Goal: Contribute content: Contribute content

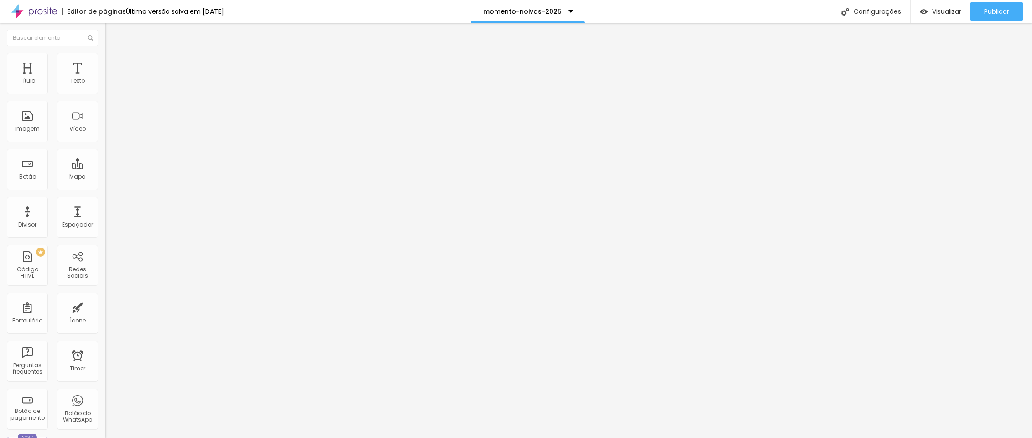
click at [105, 86] on input "https://vimeo.com/1083923592?fl=pl&fe=sh" at bounding box center [160, 81] width 110 height 9
click at [105, 86] on input "https://vimeo.com/919308559?fl=pl&fe=sh" at bounding box center [160, 81] width 110 height 9
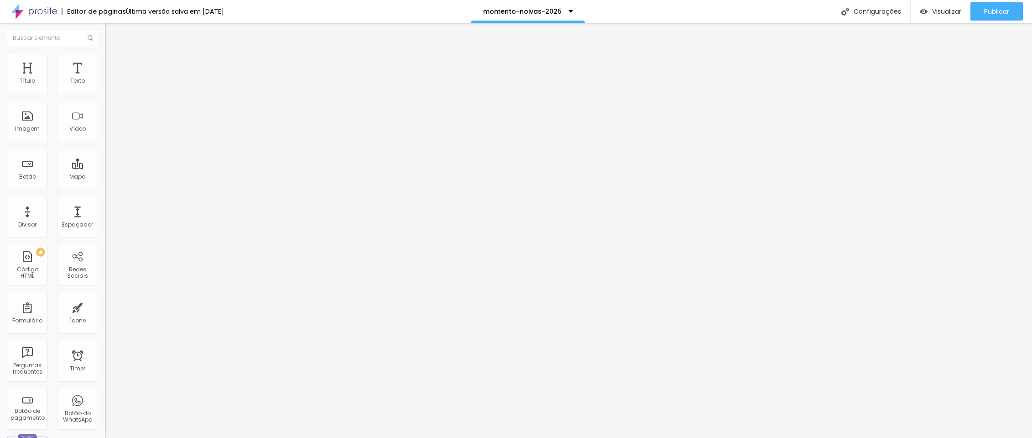
click at [105, 86] on input "https://vimeo.com/919308559?fl=pl&fe=sh" at bounding box center [160, 81] width 110 height 9
paste input "1083923592"
type input "https://vimeo.com/1083923592?fl=pl&fe=sh"
click at [105, 86] on input "https://vimeo.com/1083923592?fl=pl&fe=sh" at bounding box center [160, 81] width 110 height 9
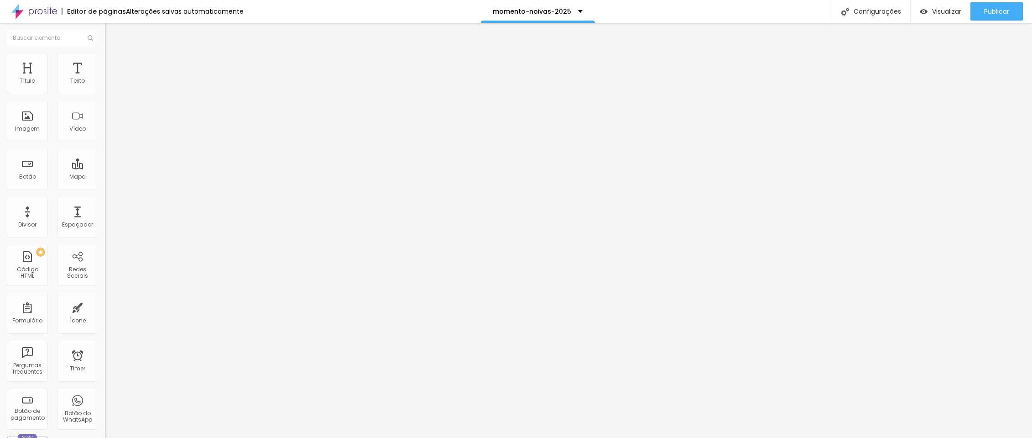
click at [105, 86] on input "https://vimeo.com/1083923592?fl=pl&fe=sh" at bounding box center [160, 81] width 110 height 9
paste input "109831820"
type input "https://vimeo.com/1109831820?fl=pl&fe=sh"
click at [992, 17] on div "Publicar" at bounding box center [996, 11] width 25 height 18
click at [932, 13] on span "Visualizar" at bounding box center [938, 11] width 29 height 7
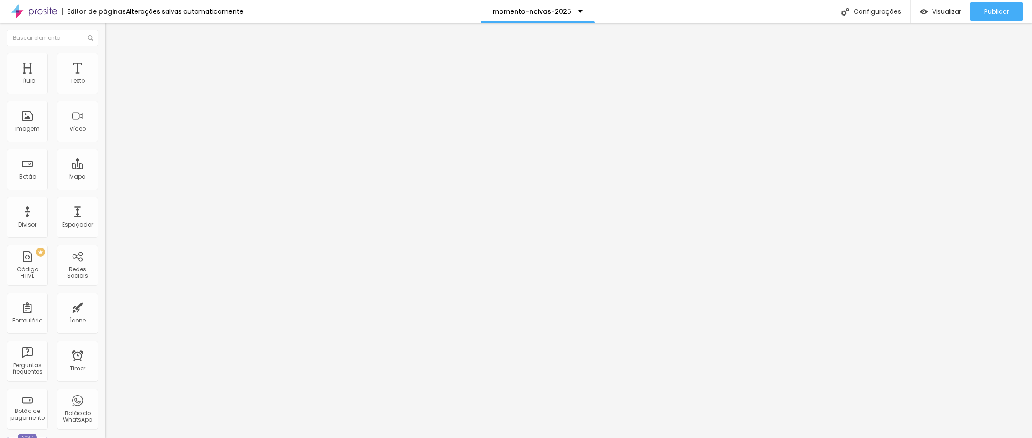
click at [105, 92] on img at bounding box center [107, 94] width 5 height 5
drag, startPoint x: 412, startPoint y: 322, endPoint x: 386, endPoint y: 322, distance: 26.9
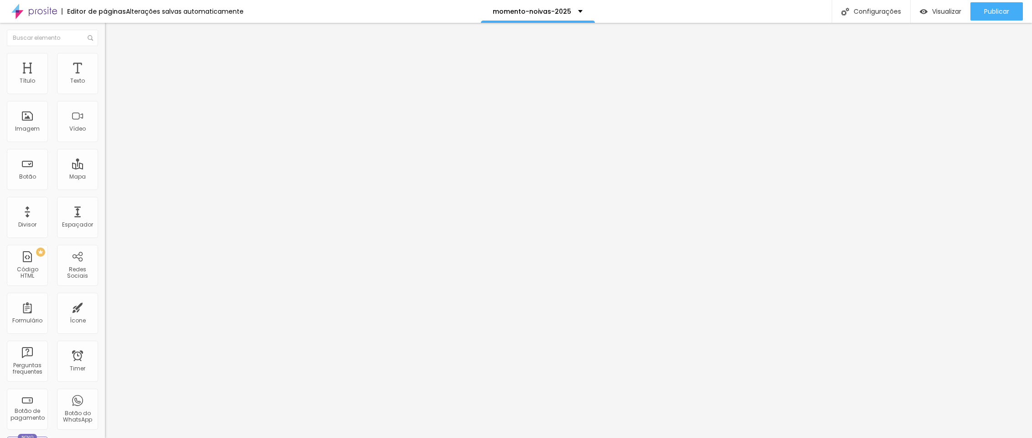
type input "Á"
type input "Mensagem"
drag, startPoint x: 534, startPoint y: 324, endPoint x: 496, endPoint y: 324, distance: 37.9
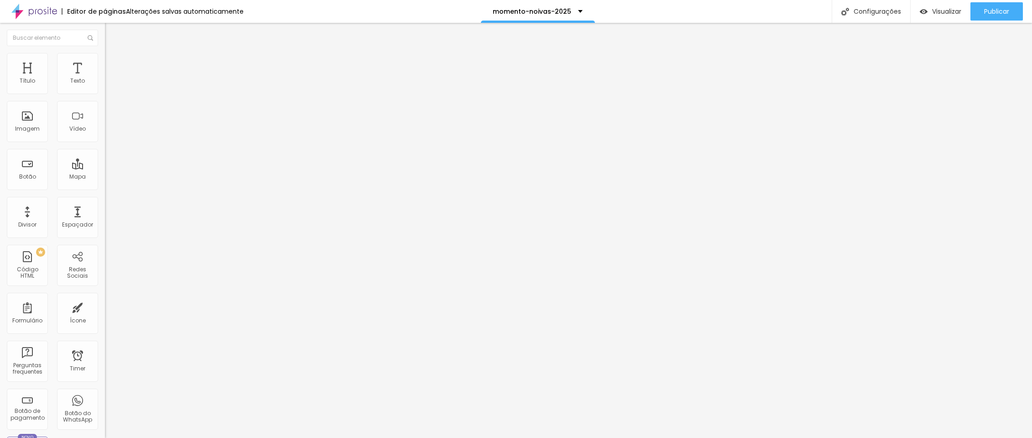
type input "Caso queira, pode acrescentar alguma informação"
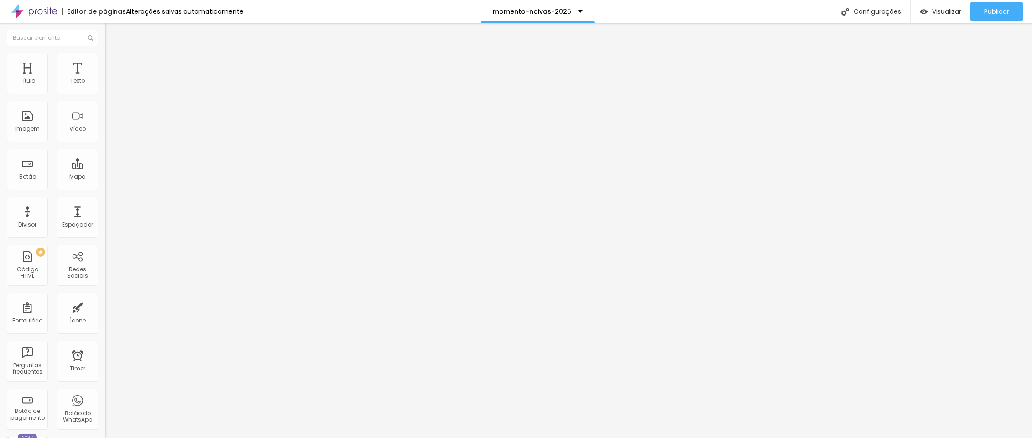
drag, startPoint x: 528, startPoint y: 320, endPoint x: 593, endPoint y: 320, distance: 65.3
drag, startPoint x: 608, startPoint y: 324, endPoint x: 677, endPoint y: 322, distance: 69.4
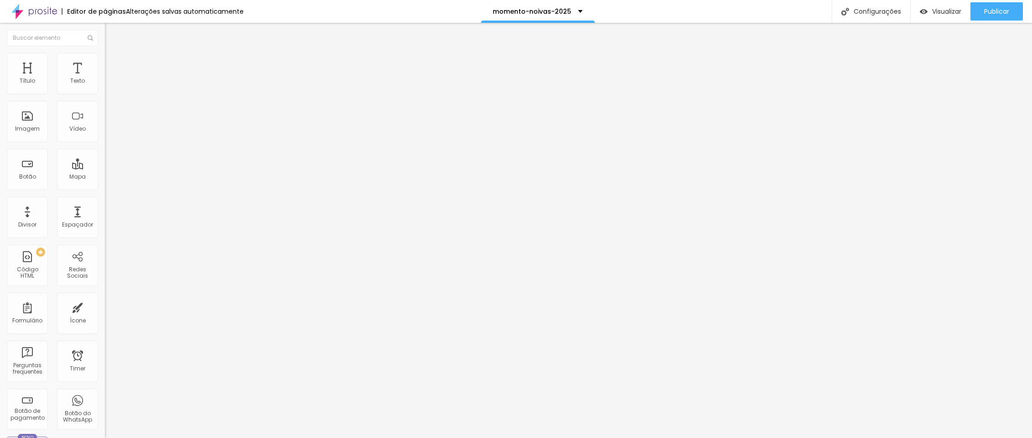
drag, startPoint x: 647, startPoint y: 322, endPoint x: 490, endPoint y: 323, distance: 157.4
drag, startPoint x: 525, startPoint y: 323, endPoint x: 581, endPoint y: 318, distance: 56.8
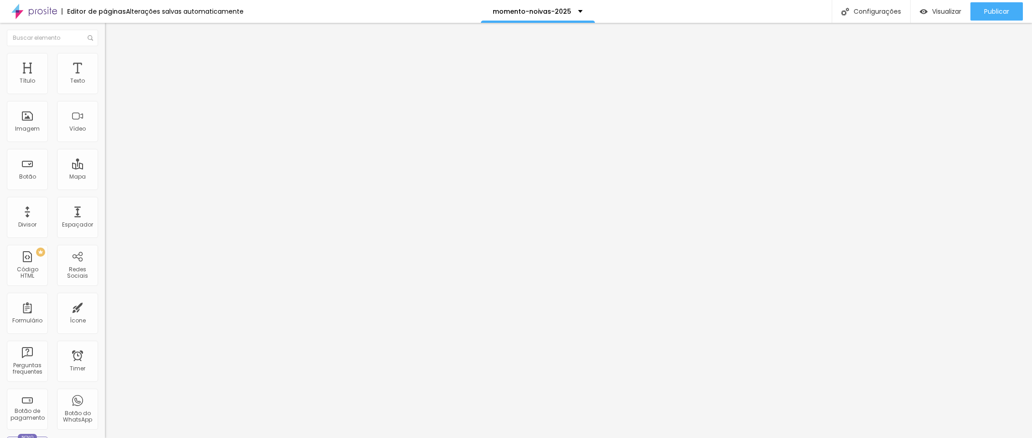
type input "Quer acrescentar alguma informação?"
click at [105, 63] on ul "Conteúdo Estilo Avançado" at bounding box center [157, 57] width 105 height 27
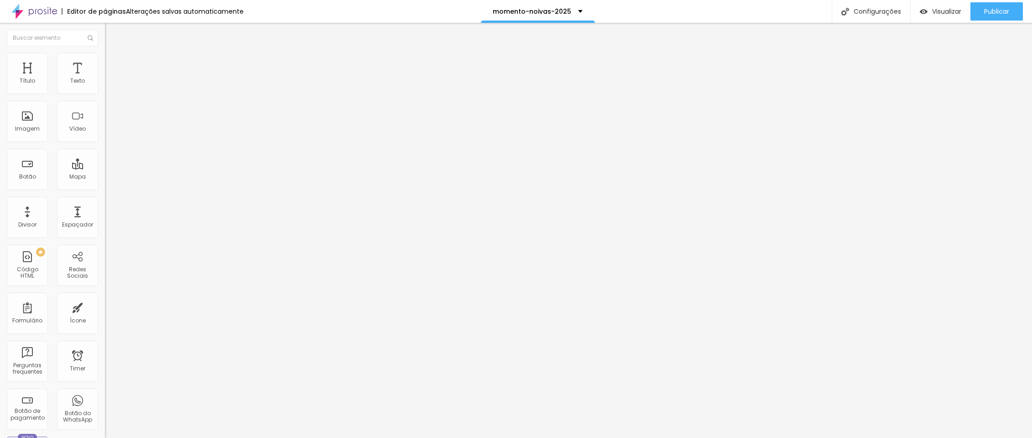
click at [113, 62] on span "Estilo" at bounding box center [120, 59] width 14 height 8
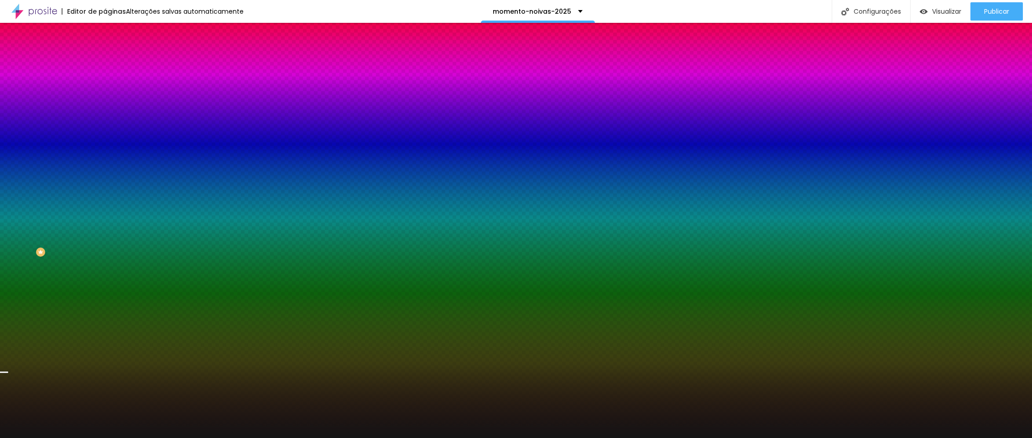
click at [155, 82] on img at bounding box center [157, 79] width 5 height 5
click at [105, 124] on div at bounding box center [157, 124] width 105 height 0
type input "#FFFFFF"
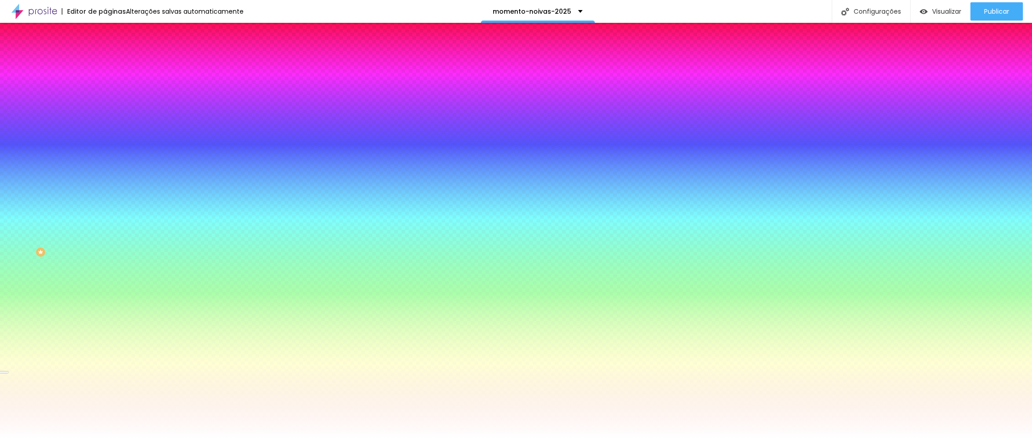
drag, startPoint x: 13, startPoint y: 190, endPoint x: -10, endPoint y: 162, distance: 36.1
click at [0, 162] on html "Editor de páginas Alterações salvas automaticamente momento-noivas-2025 Configu…" at bounding box center [516, 219] width 1032 height 438
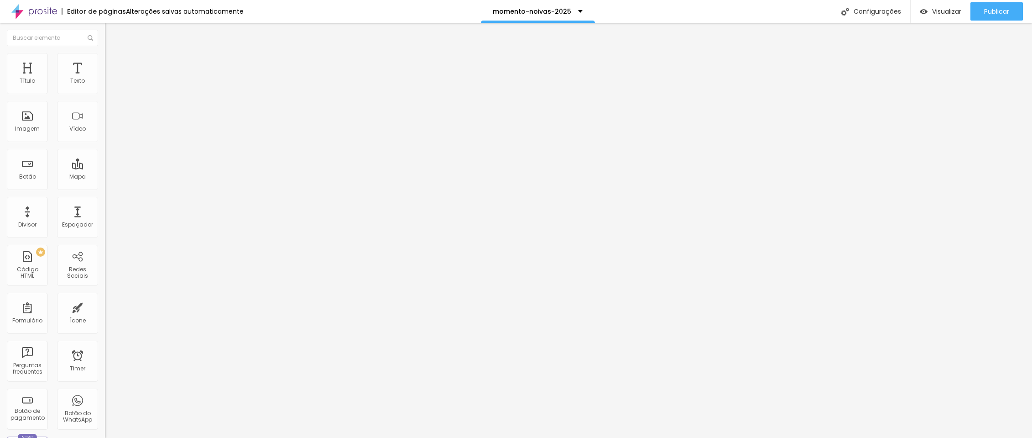
click at [105, 54] on img at bounding box center [109, 57] width 8 height 8
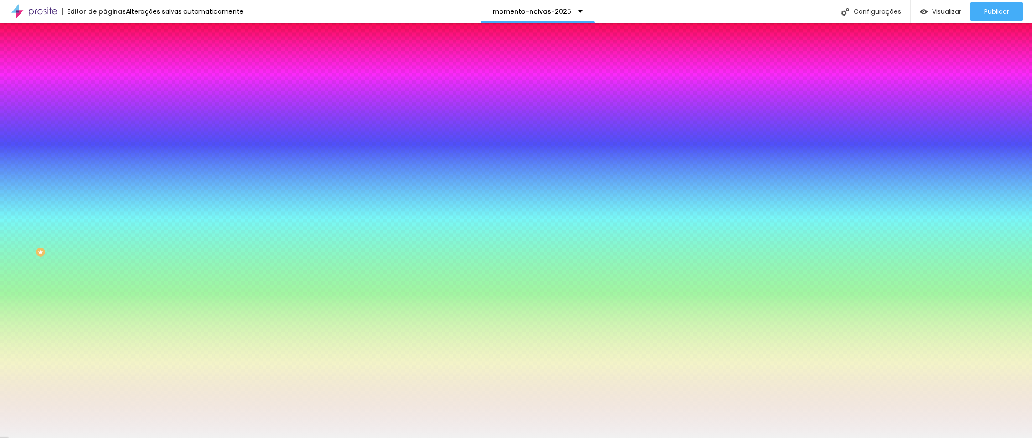
click at [105, 133] on input "#F1F1F1" at bounding box center [160, 128] width 110 height 9
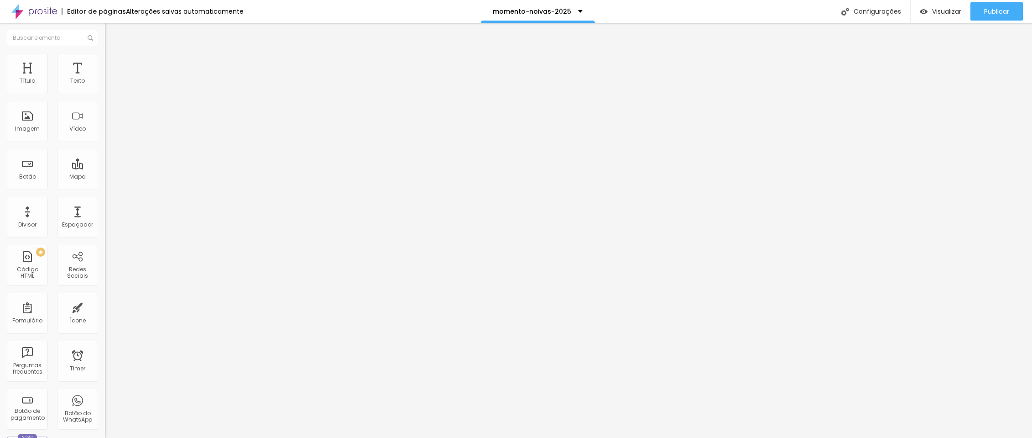
click at [113, 62] on span "Estilo" at bounding box center [120, 59] width 14 height 8
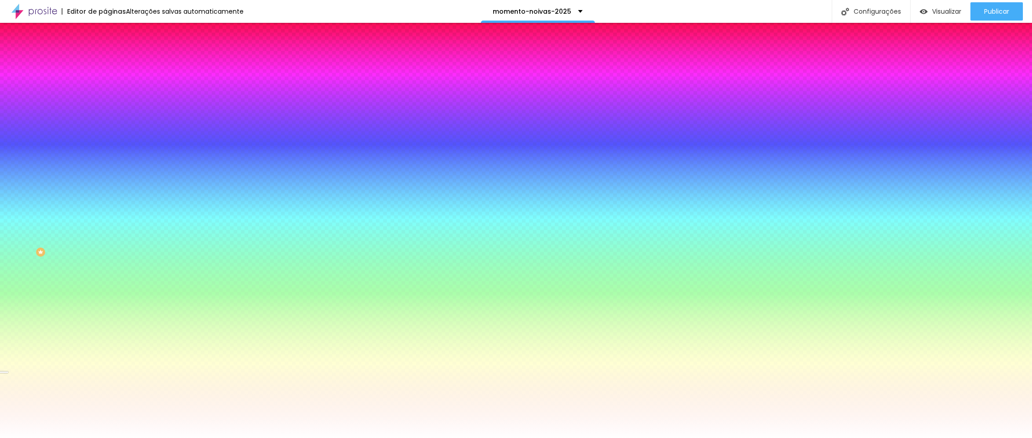
click at [105, 133] on input "#FFFFFF" at bounding box center [160, 128] width 110 height 9
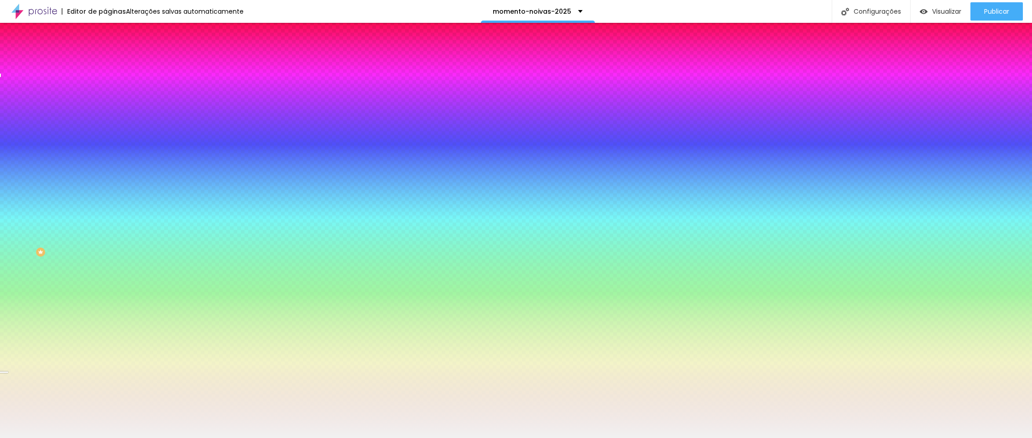
type input "#F1F1F1"
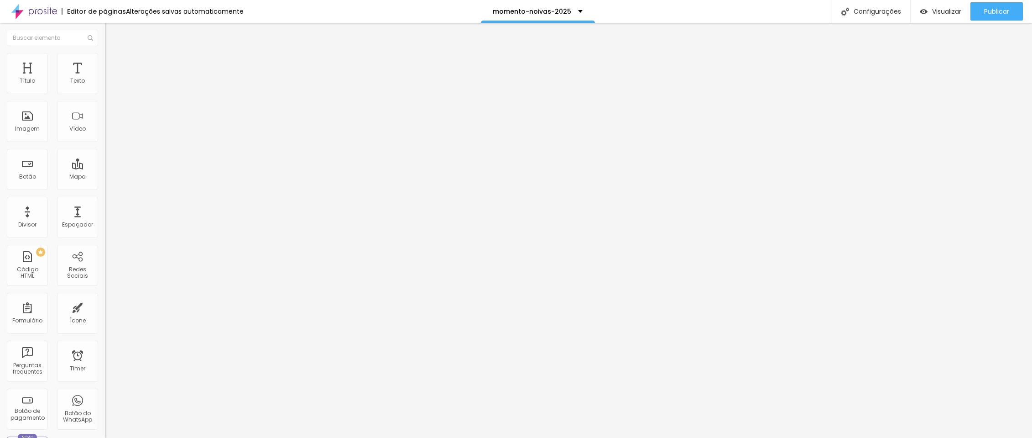
click at [105, 110] on div "Titulo 6 H6" at bounding box center [157, 106] width 105 height 5
click at [105, 138] on div "Voltar ao padrão" at bounding box center [157, 128] width 105 height 20
click at [105, 138] on button "button" at bounding box center [111, 134] width 13 height 10
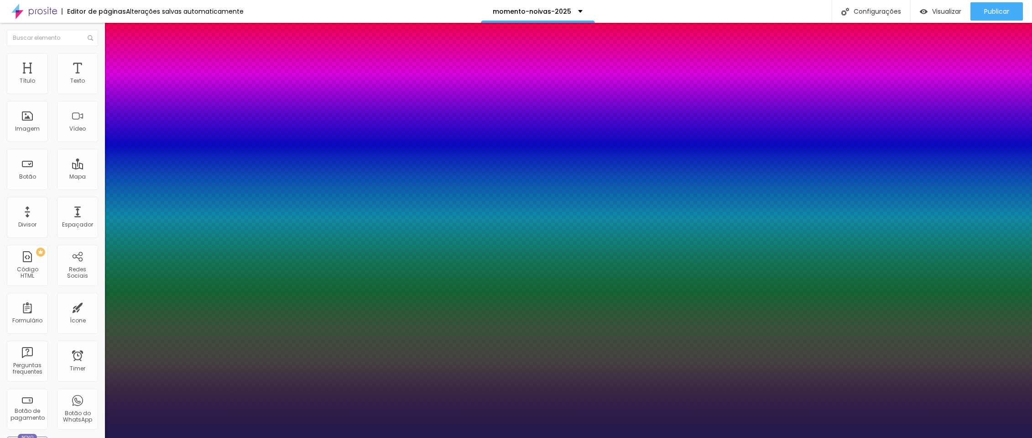
type input "18"
type input "1"
type input "17"
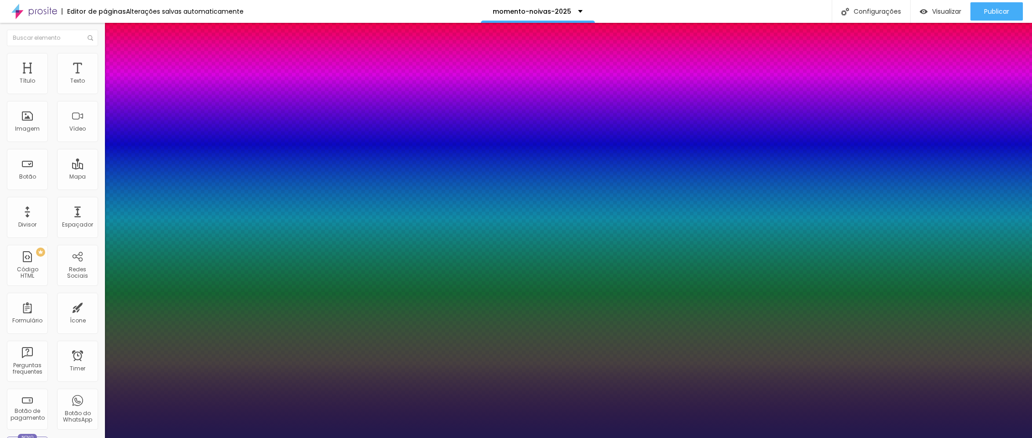
type input "1"
type input "16"
type input "1"
type input "15"
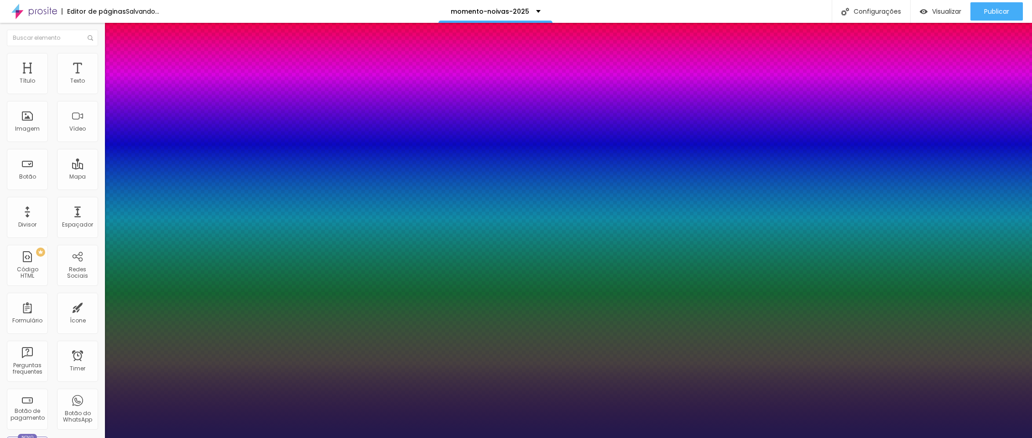
type input "15"
type input "1"
type input "16"
type input "1"
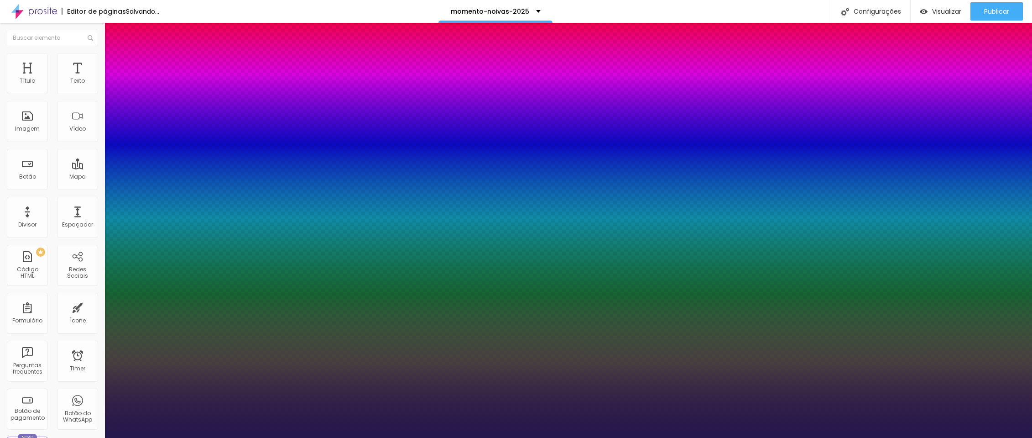
type input "17"
type input "1"
type input "17"
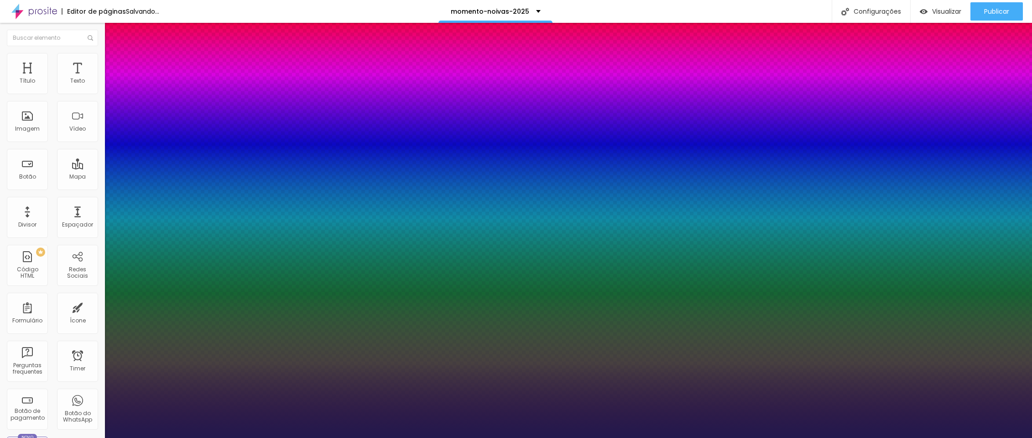
type input "1"
click at [580, 437] on div at bounding box center [516, 438] width 1032 height 0
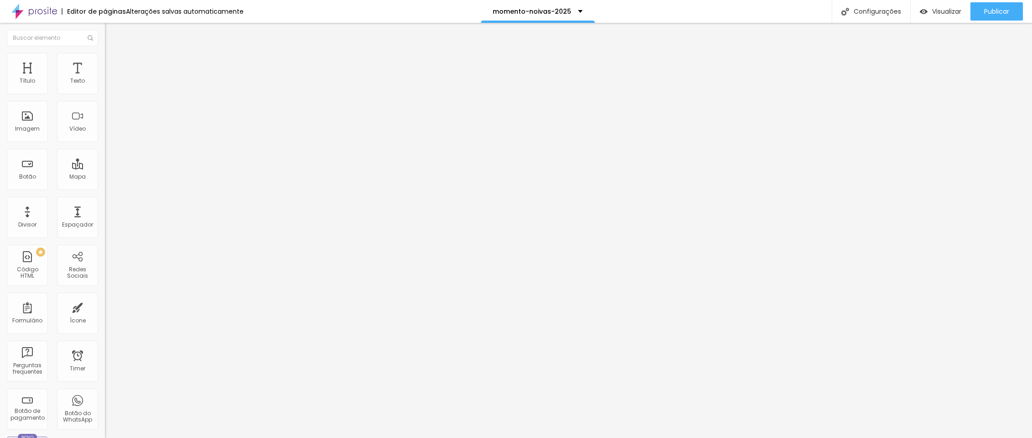
click at [105, 66] on ul "Conteúdo Estilo Avançado" at bounding box center [157, 57] width 105 height 27
click at [105, 60] on li "Estilo" at bounding box center [157, 57] width 105 height 9
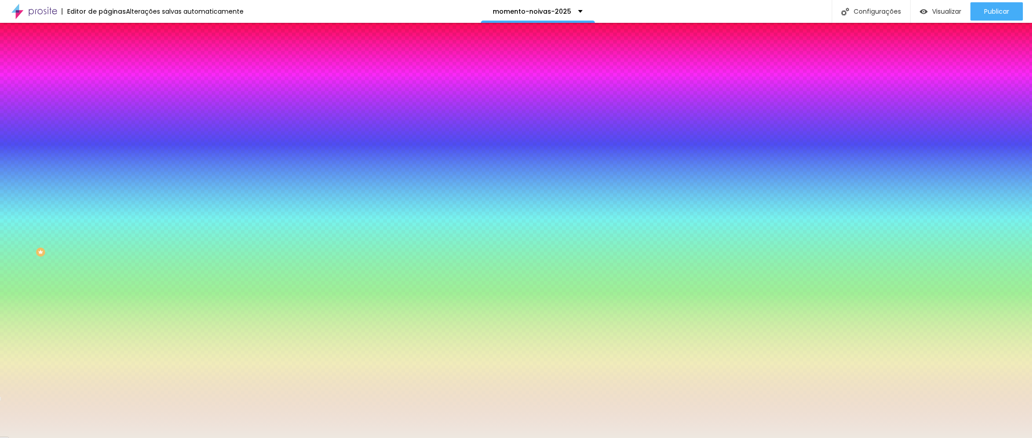
click at [105, 133] on input "#EEE8E0" at bounding box center [160, 128] width 110 height 9
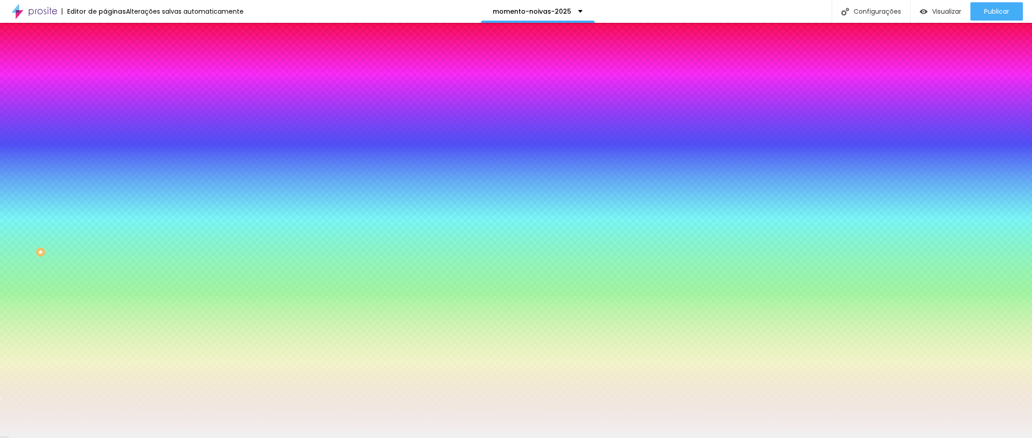
click at [105, 133] on input "#F1F1F1" at bounding box center [160, 128] width 110 height 9
type input "#F1F1F1"
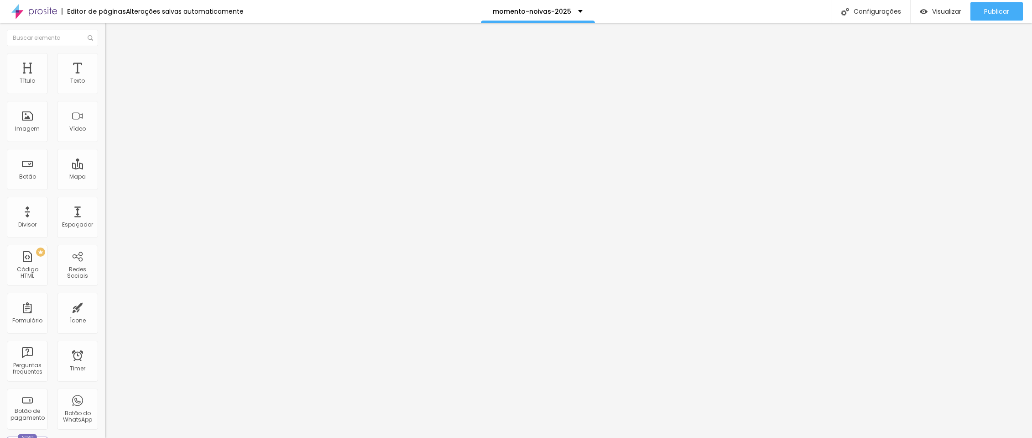
click at [113, 63] on span "Estilo" at bounding box center [120, 59] width 14 height 8
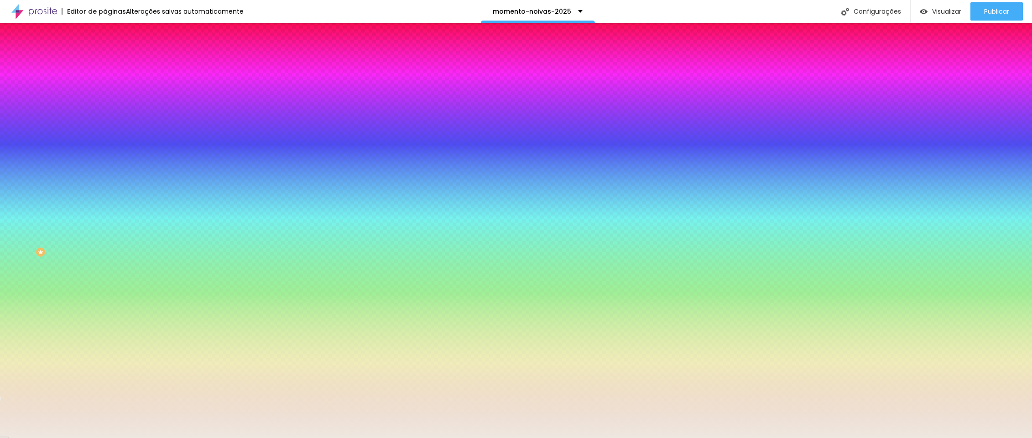
click at [105, 133] on input "#EEE8E0" at bounding box center [160, 128] width 110 height 9
paste input "F1F1F1"
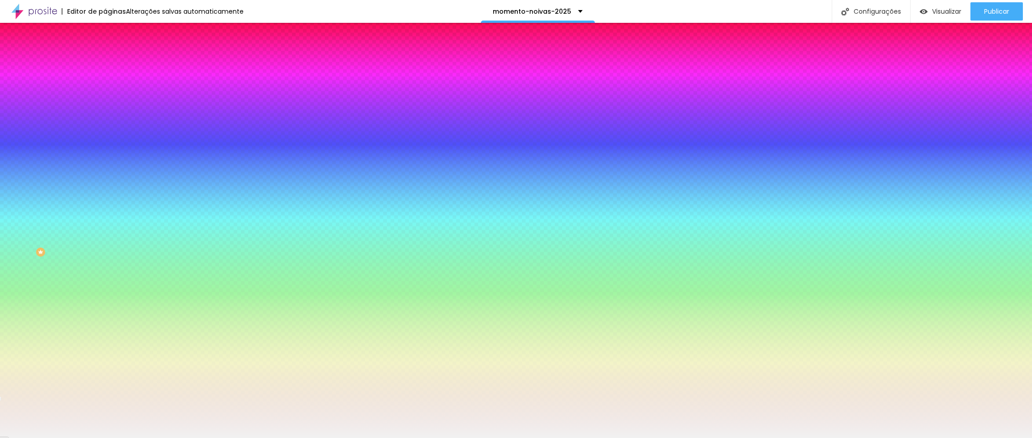
type input "#F1F1F1"
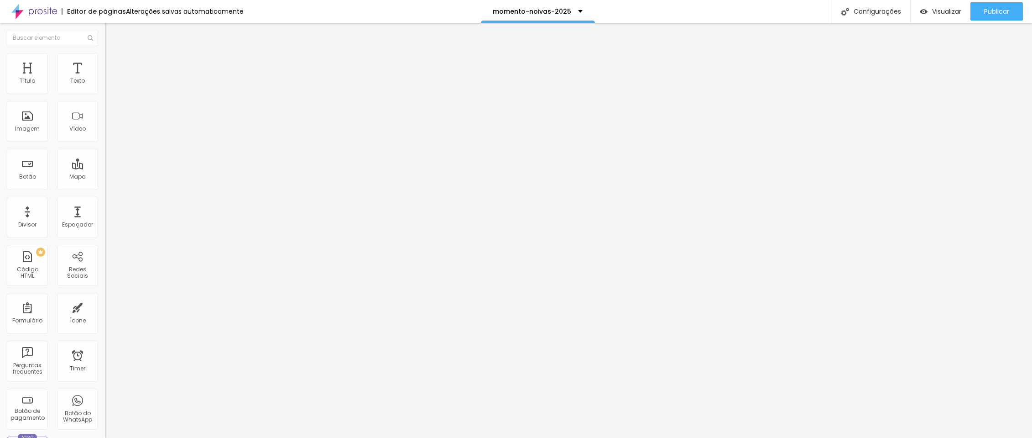
click at [113, 63] on span "Estilo" at bounding box center [120, 59] width 14 height 8
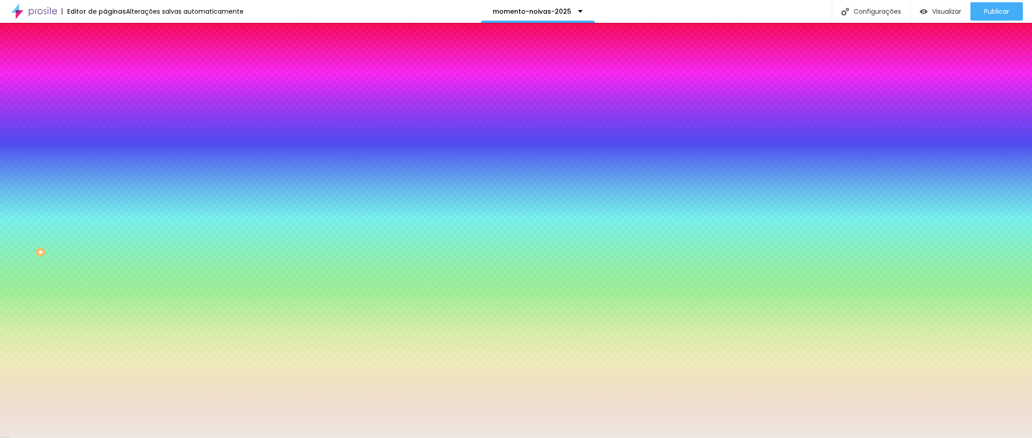
click at [105, 133] on input "#EEE8E0" at bounding box center [160, 128] width 110 height 9
paste input "F1F1F1"
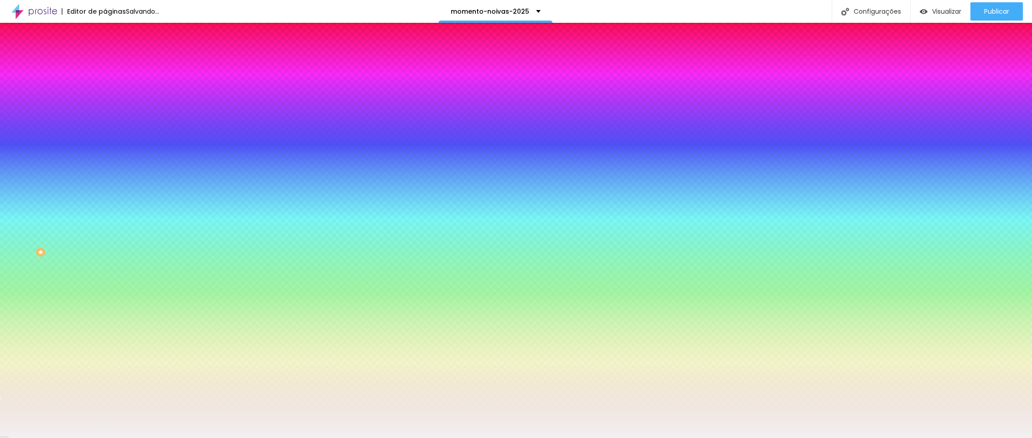
type input "#F1F1F1"
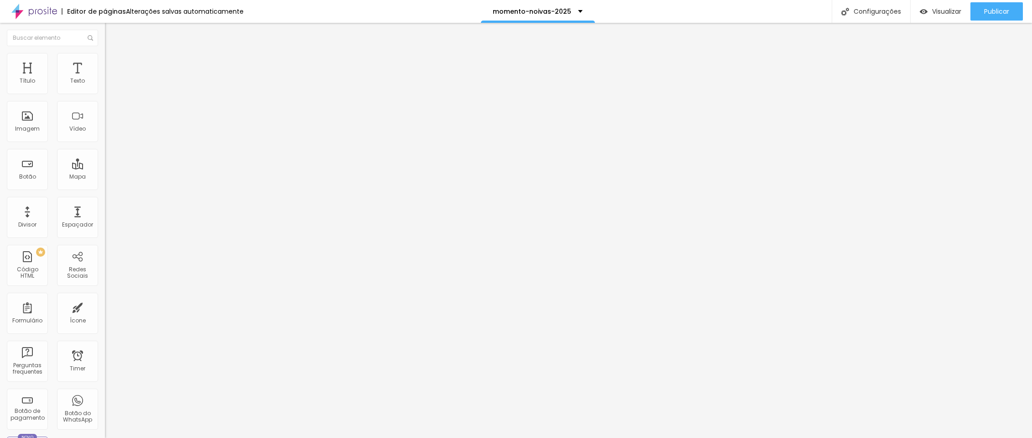
click at [105, 135] on button "button" at bounding box center [111, 130] width 13 height 10
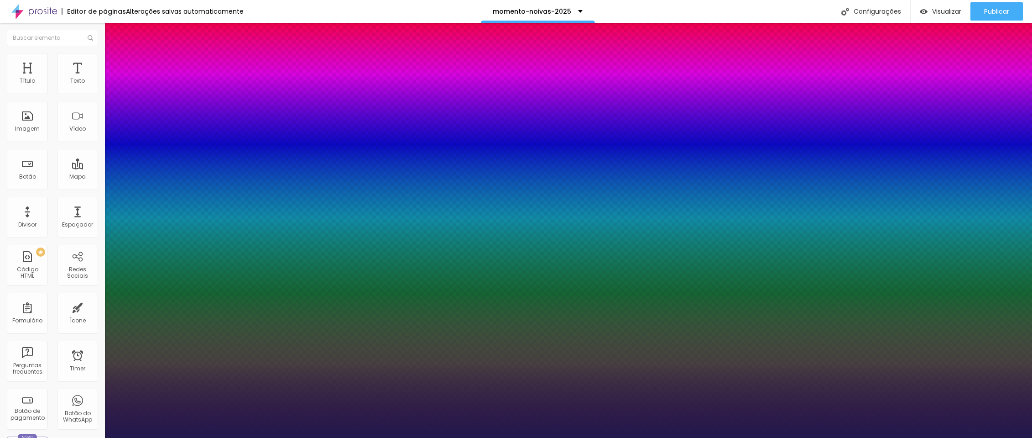
type input "1"
select select "Actor-Regular"
type input "1"
select select "Amaranth"
type input "1"
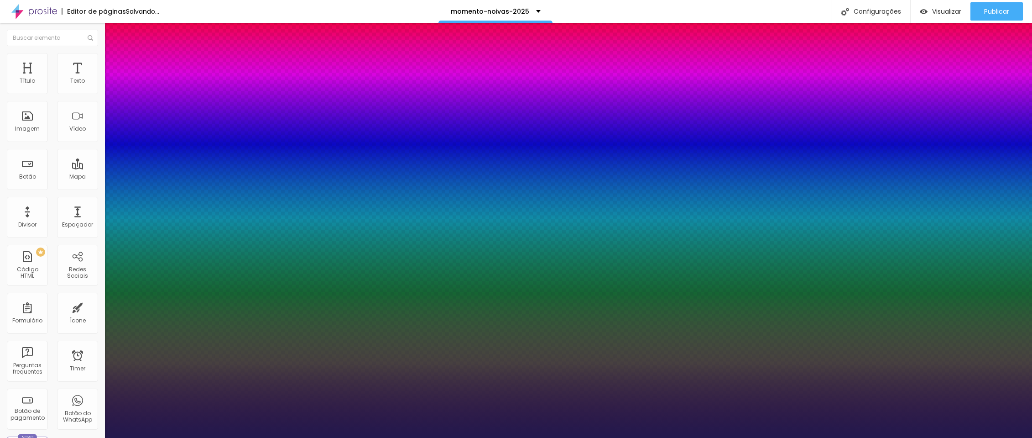
type input "14"
type input "1"
type input "15"
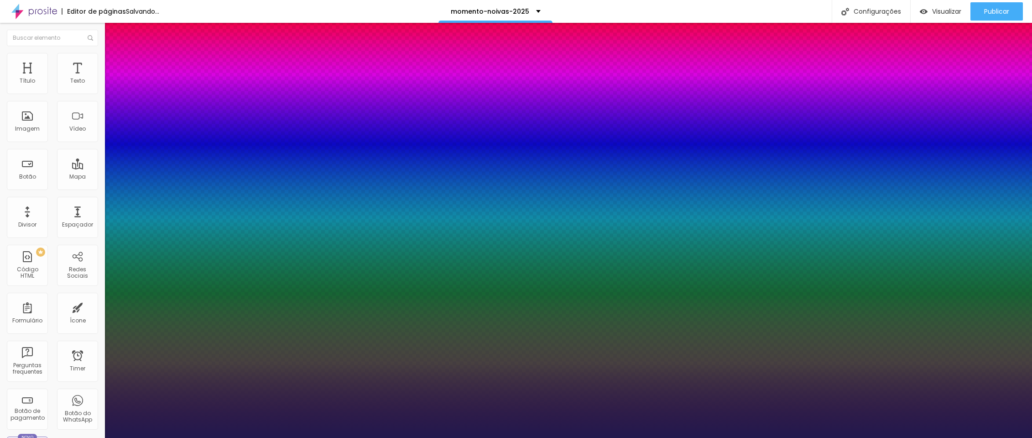
type input "1"
type input "16"
type input "1"
type input "17"
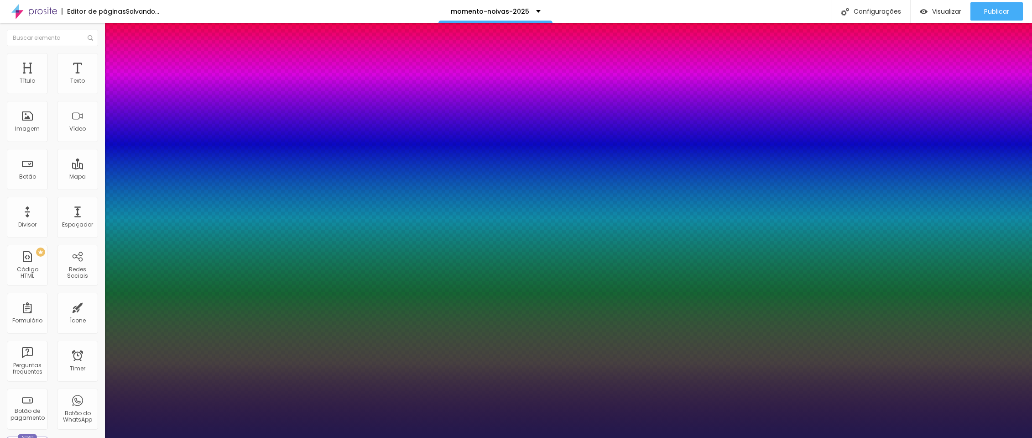
type input "17"
type input "1"
type input "18"
type input "1"
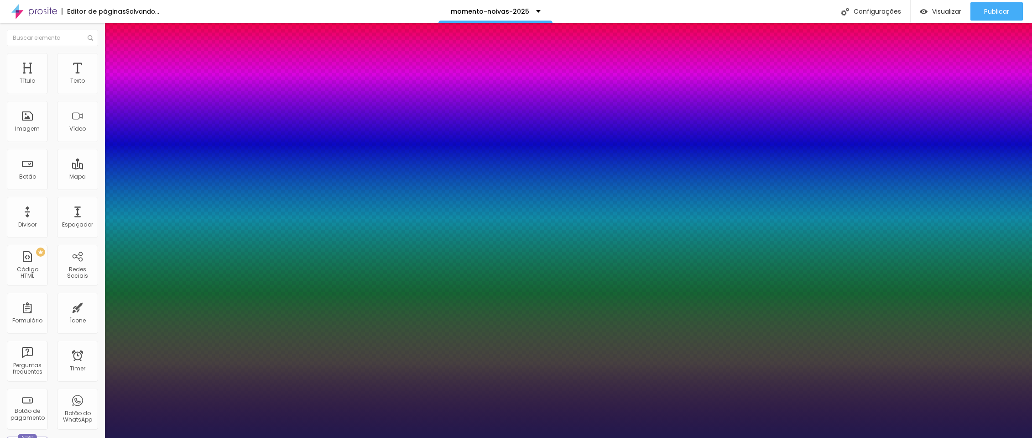
type input "19"
type input "1"
type input "20"
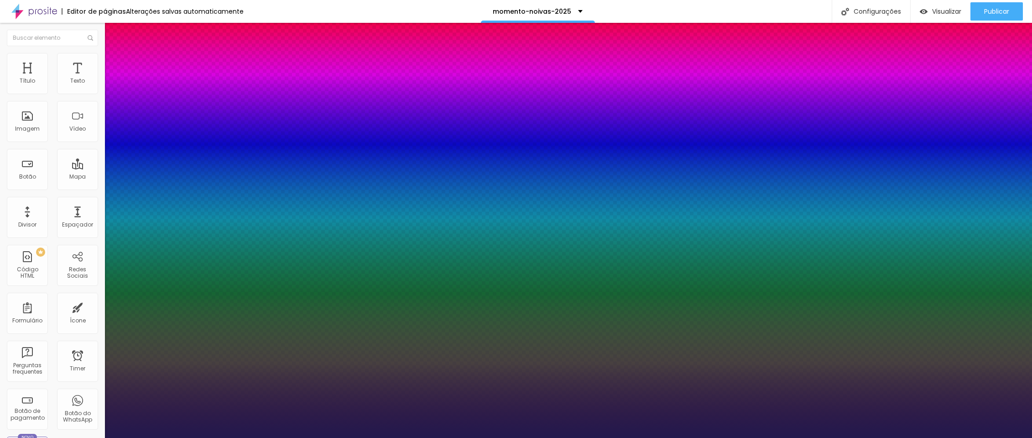
type input "1"
type input "21"
type input "1"
type input "22"
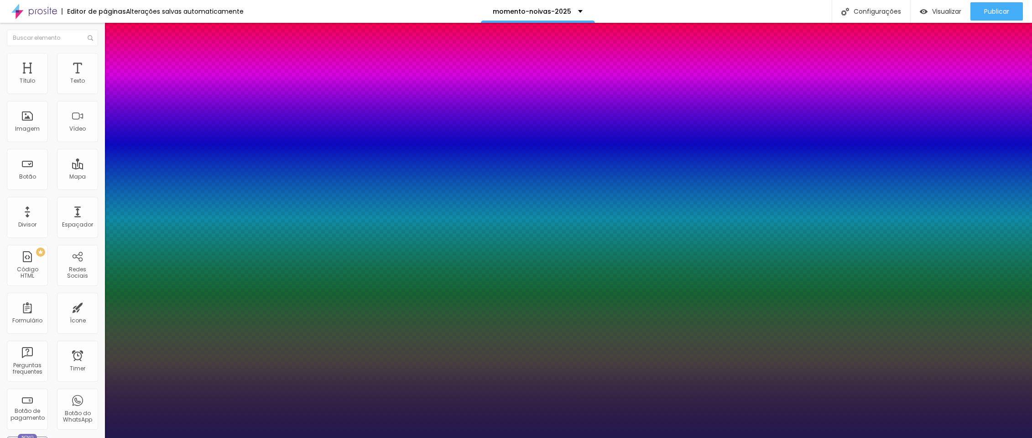
type input "22"
type input "1"
type input "23"
type input "1"
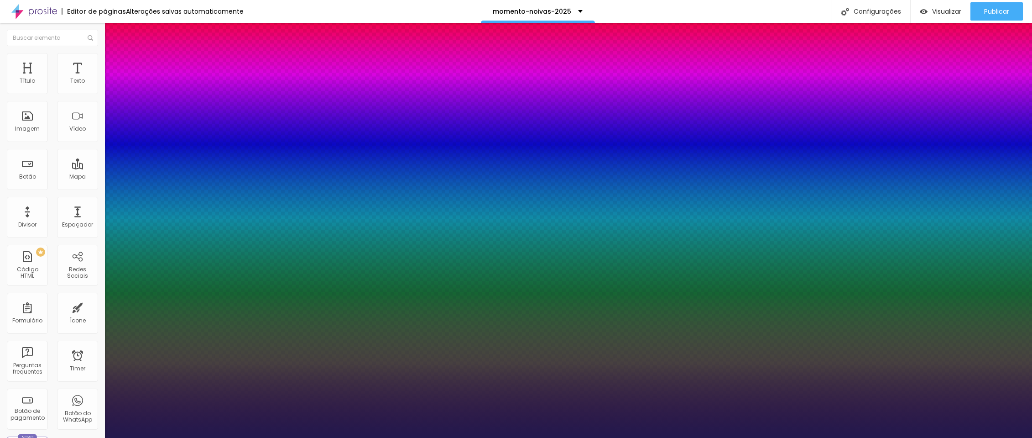
type input "24"
type input "1"
type input "25"
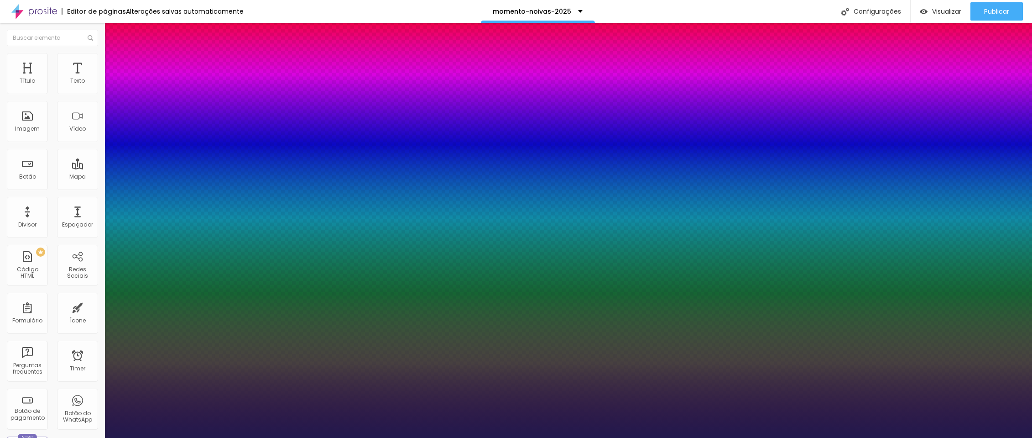
type input "1"
type input "26"
type input "1"
type input "27"
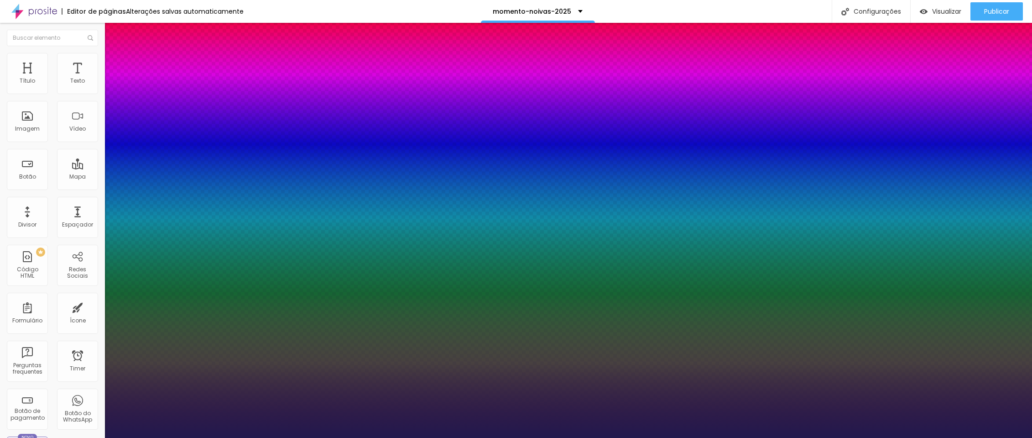
type input "27"
type input "1"
type input "28"
type input "1"
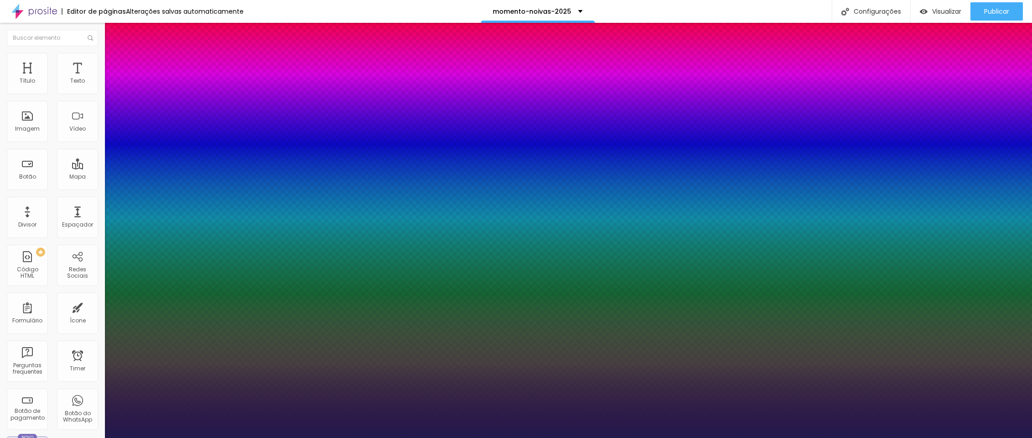
type input "29"
type input "1"
type input "30"
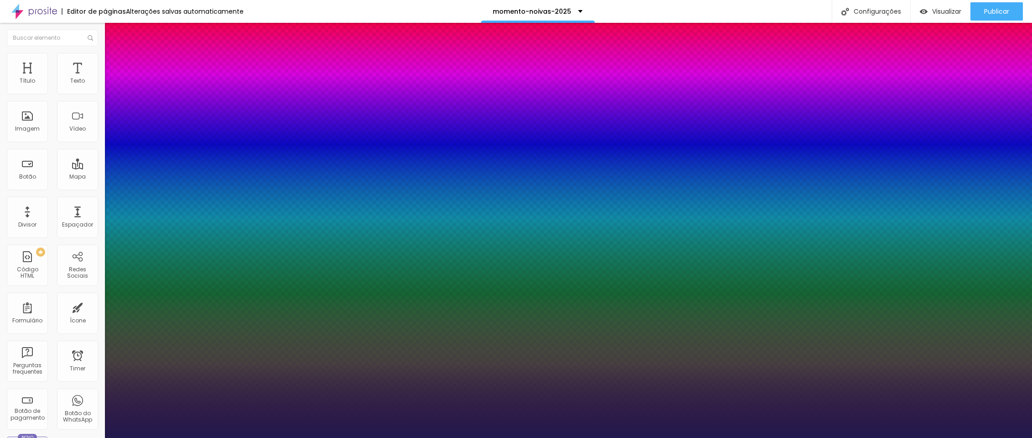
type input "1"
type input "31"
type input "1"
type input "32"
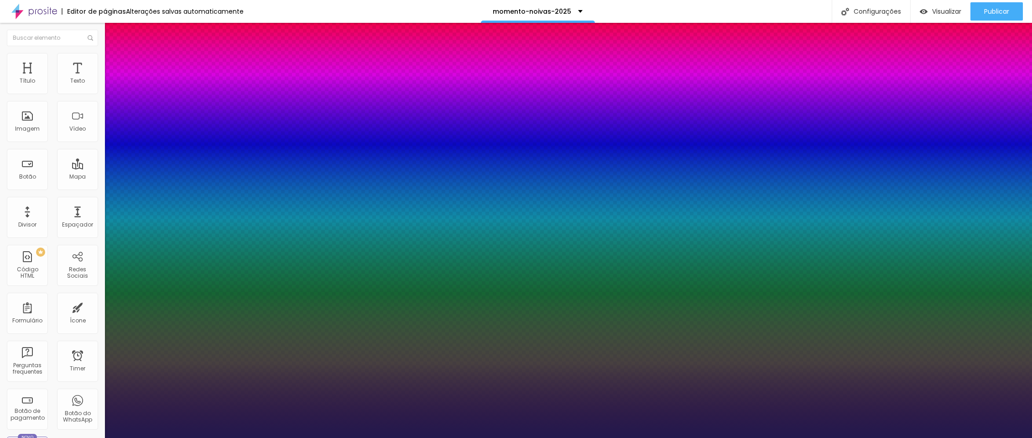
type input "32"
type input "1"
type input "33"
type input "1"
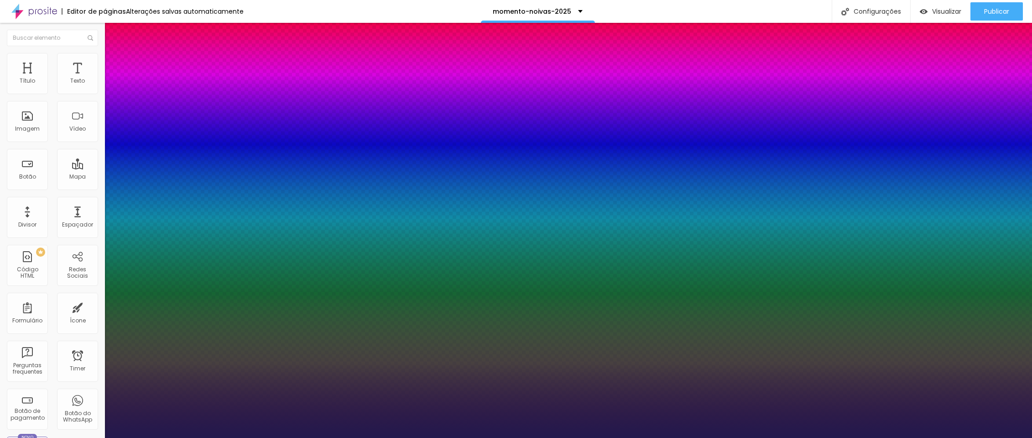
type input "34"
type input "1"
type input "35"
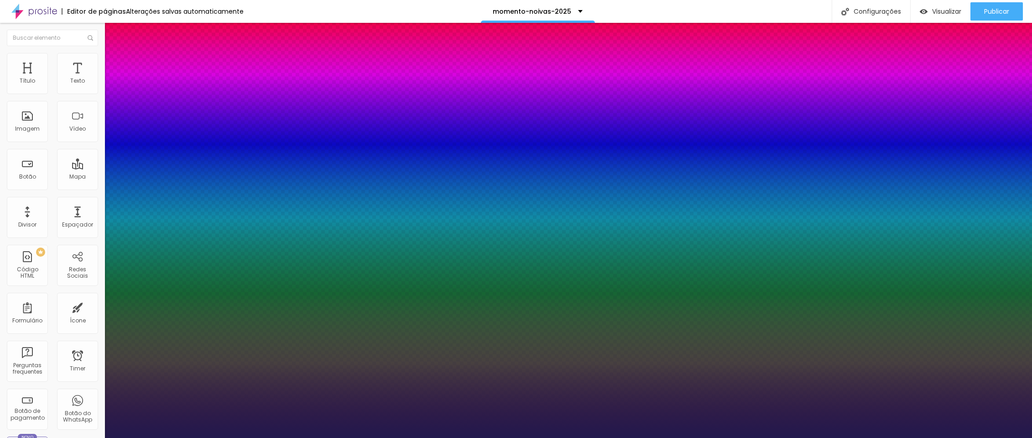
type input "1"
drag, startPoint x: 122, startPoint y: 255, endPoint x: 137, endPoint y: 256, distance: 14.7
type input "35"
click at [359, 437] on div at bounding box center [516, 438] width 1032 height 0
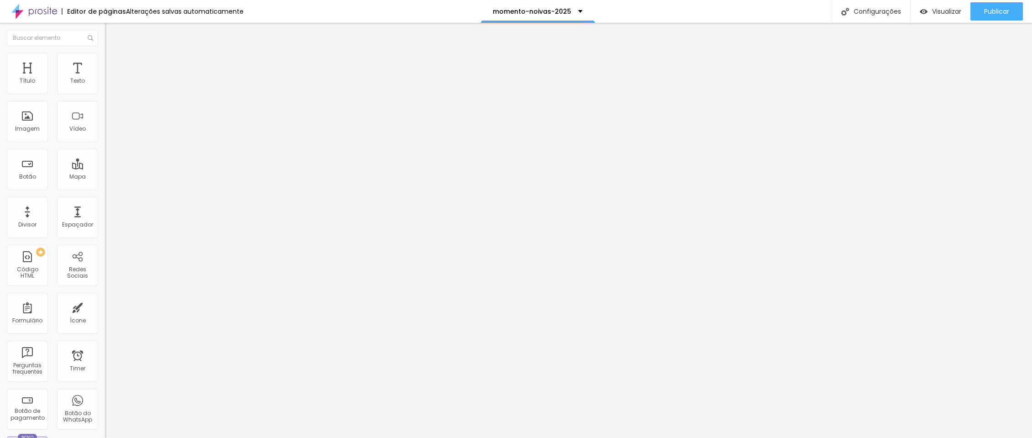
click at [110, 131] on icon "button" at bounding box center [112, 130] width 4 height 4
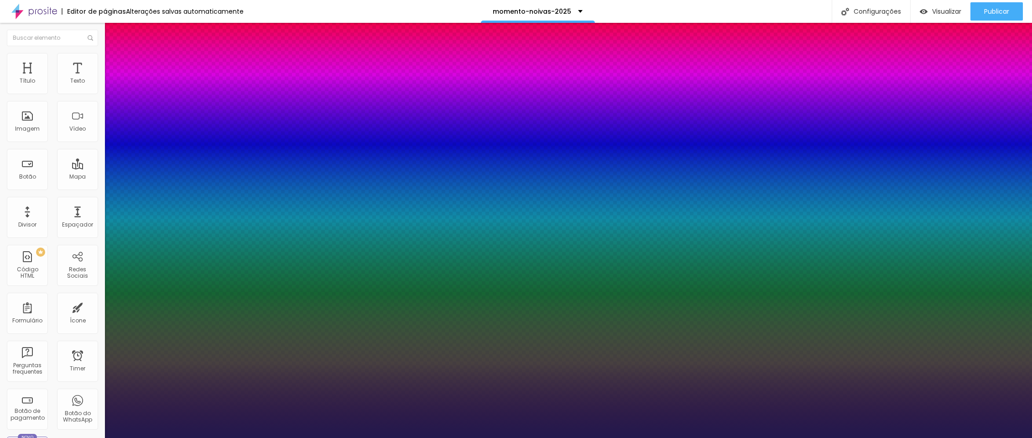
type input "1"
select select "Chivo"
type input "1"
click at [180, 437] on div at bounding box center [516, 438] width 1032 height 0
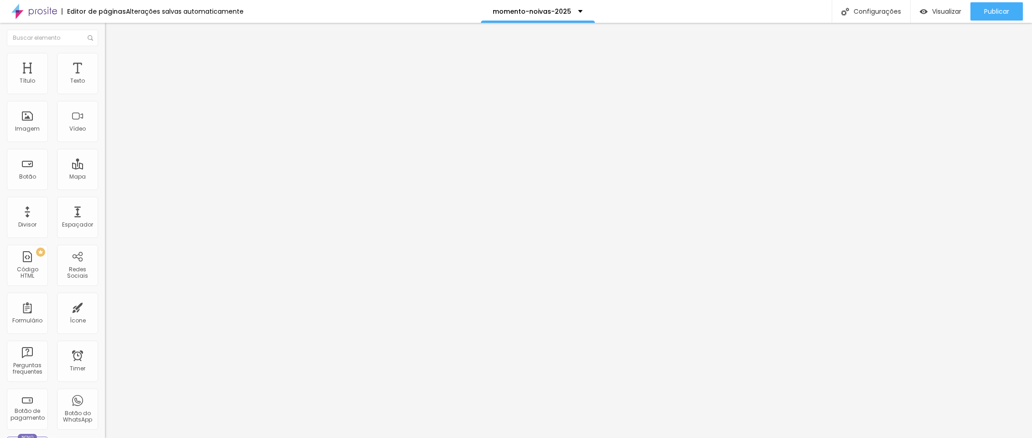
click at [35, 17] on img at bounding box center [34, 11] width 46 height 23
click at [105, 135] on button "button" at bounding box center [111, 130] width 13 height 10
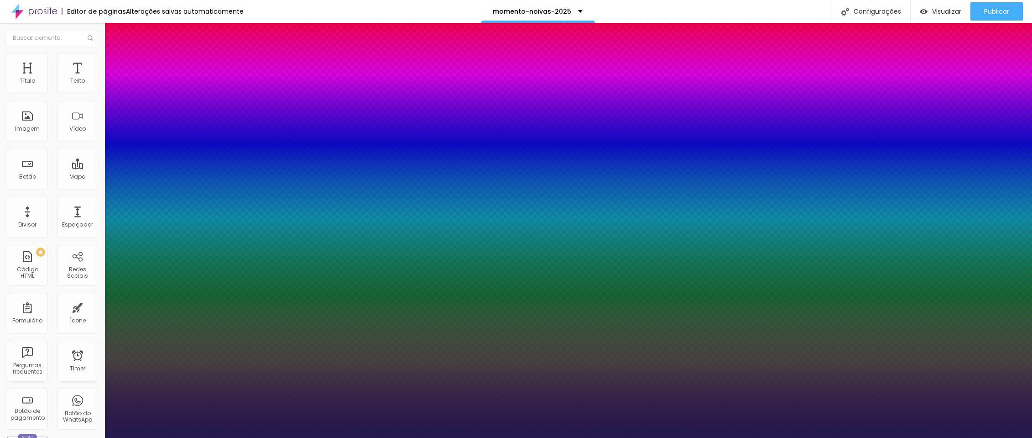
type input "1"
select select "DancingScript"
type input "1"
type input "8"
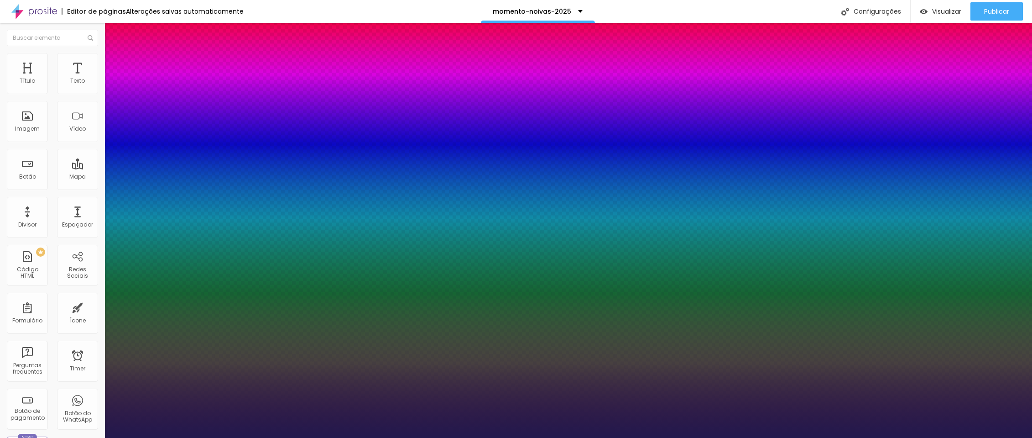
type input "3"
type input "1"
type input "8"
type input "0"
type input "1"
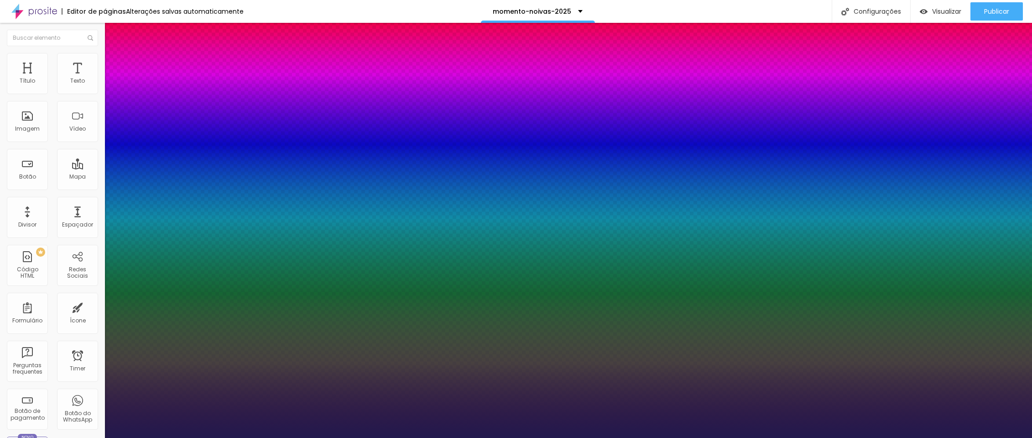
type input "8"
type input "05"
type input "1"
type input "50"
type input "050"
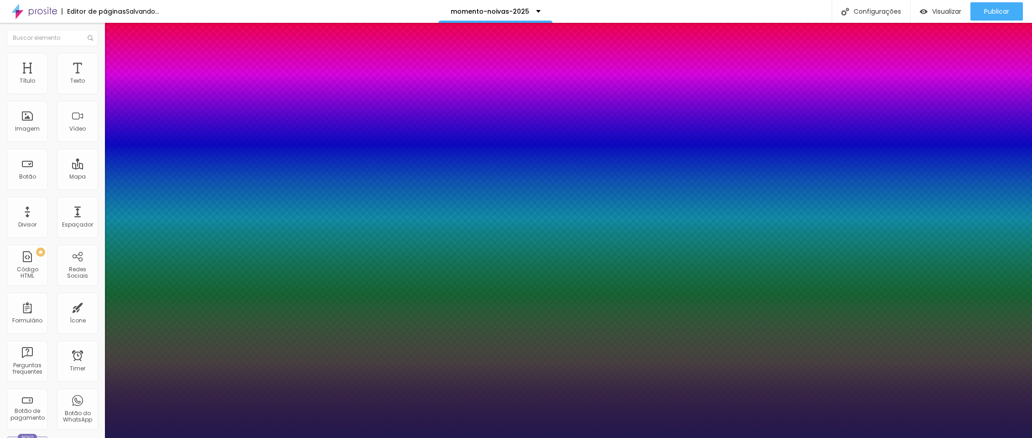
type input "1"
type input "050"
click at [274, 437] on div at bounding box center [516, 438] width 1032 height 0
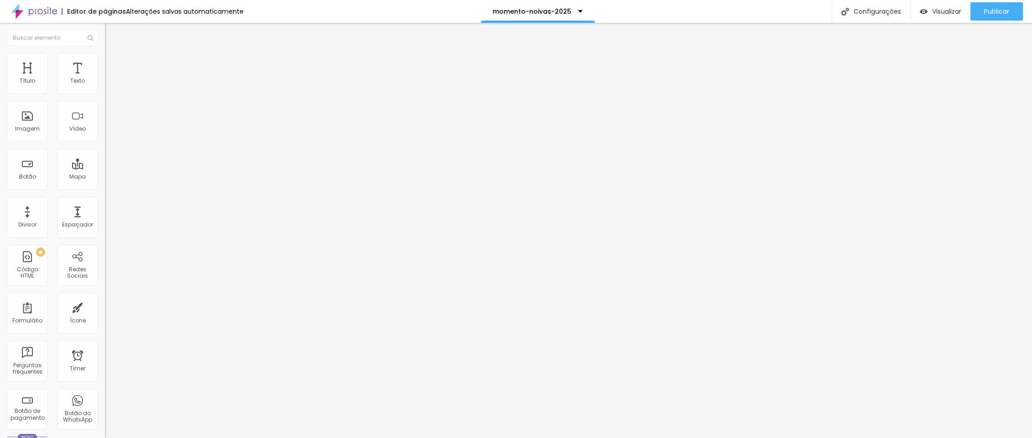
click at [105, 135] on button "button" at bounding box center [111, 130] width 13 height 10
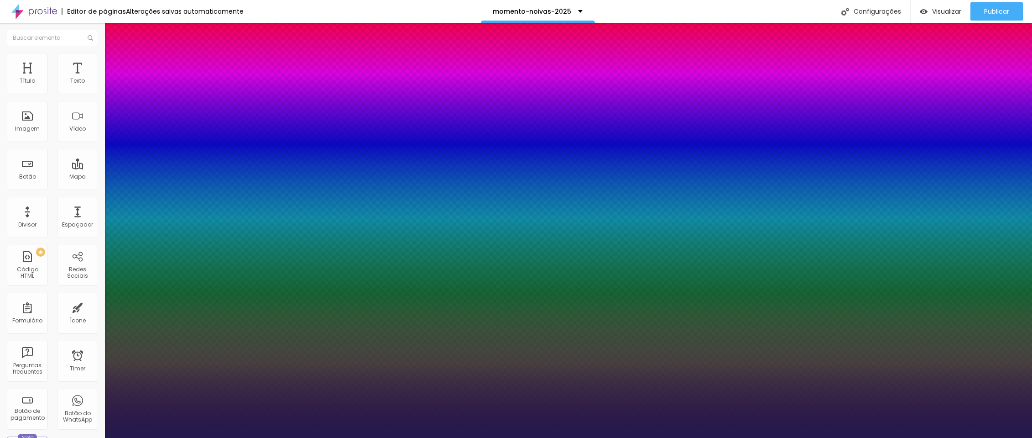
type input "1"
select select "DancingScript"
type input "1"
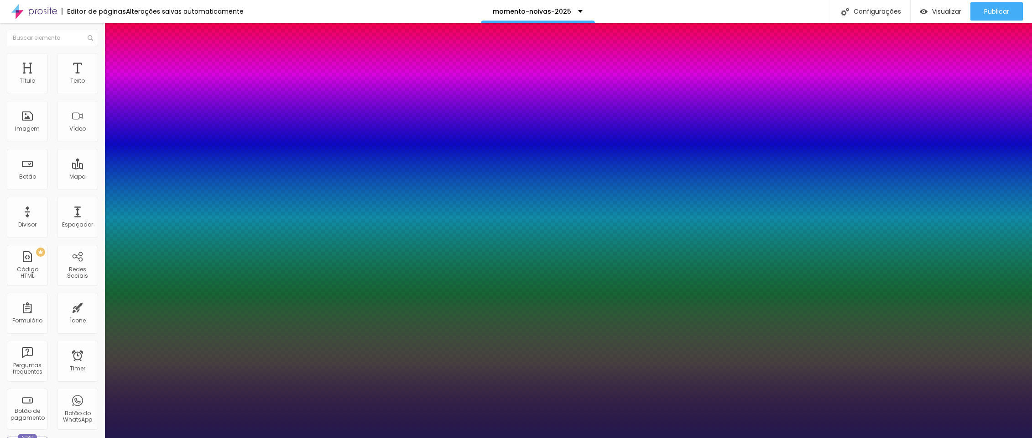
type input "8"
type input "5"
type input "1"
type input "50"
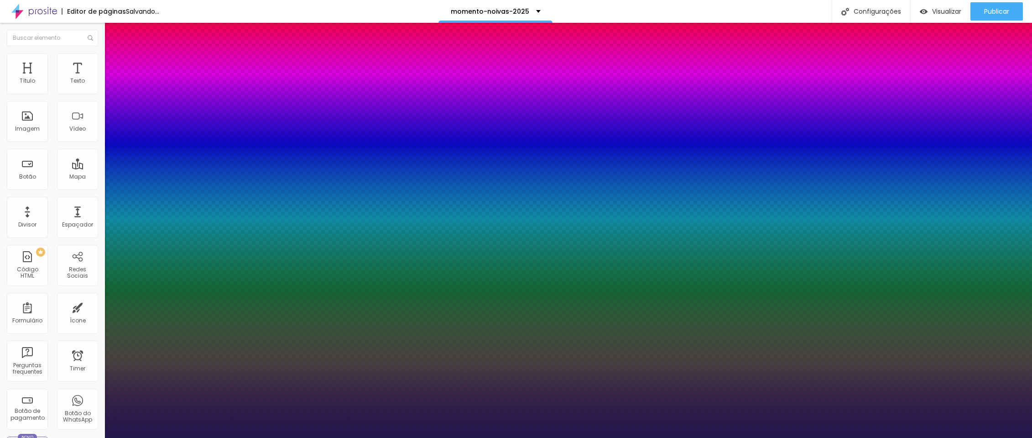
type input "1"
click at [729, 437] on div at bounding box center [516, 438] width 1032 height 0
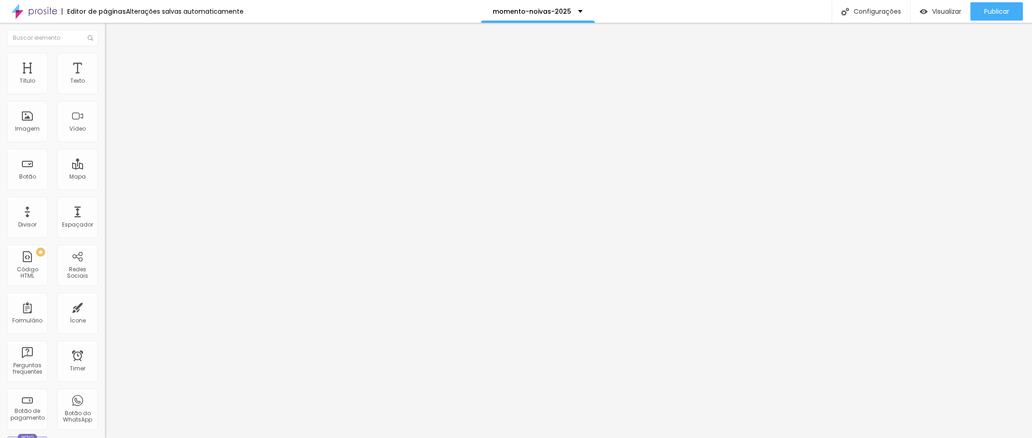
click at [109, 132] on icon "button" at bounding box center [111, 129] width 5 height 5
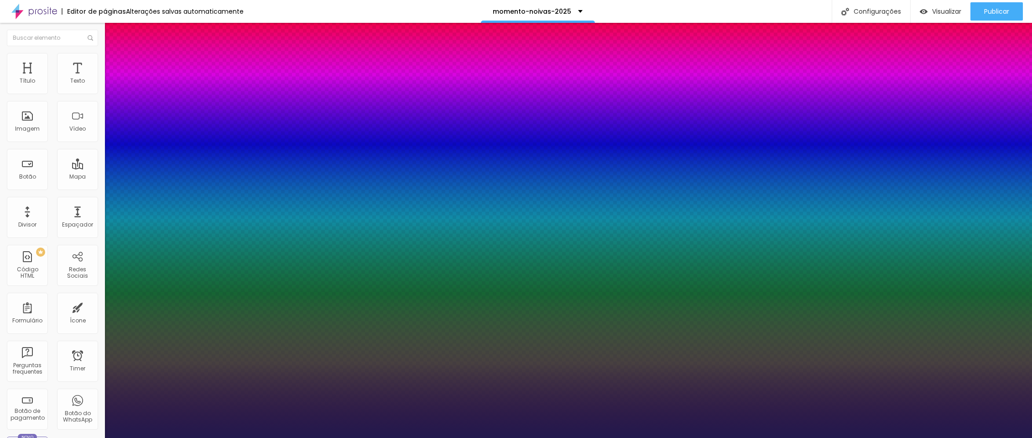
type input "1"
select select "DancingScript"
type input "1"
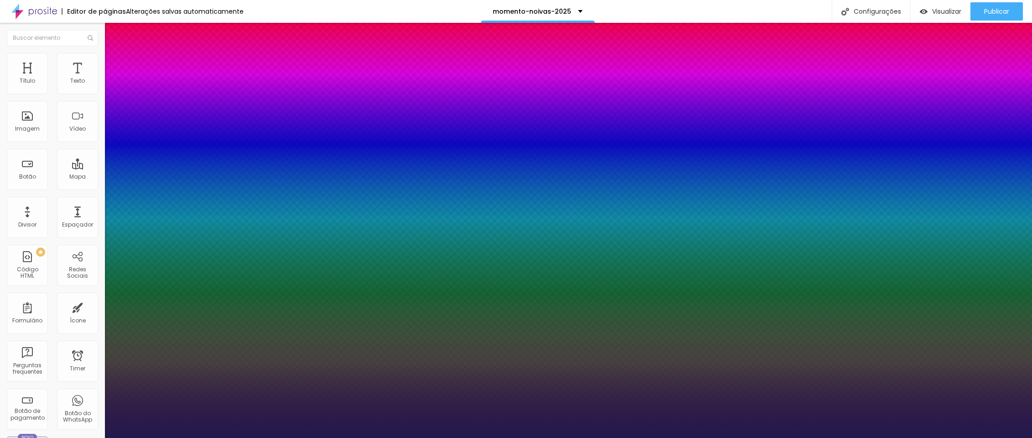
type input "8"
type input "5"
type input "1"
type input "50"
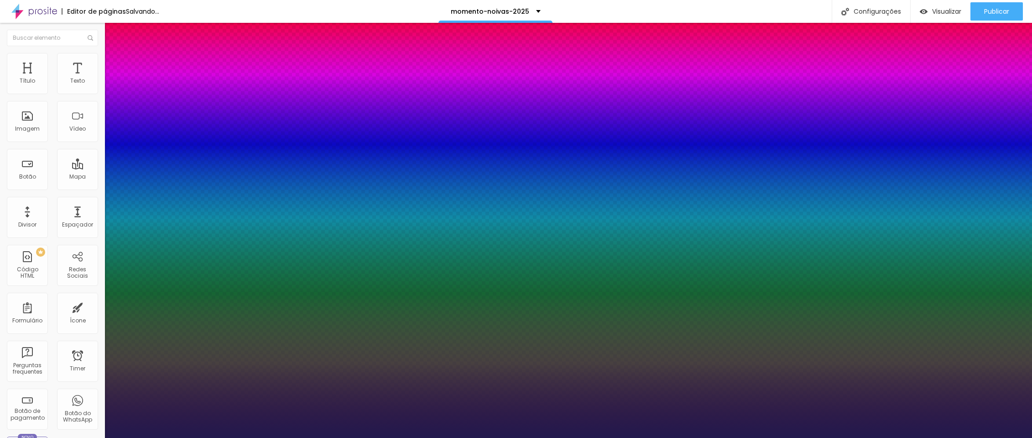
type input "1"
type input "50"
click at [305, 437] on div at bounding box center [516, 438] width 1032 height 0
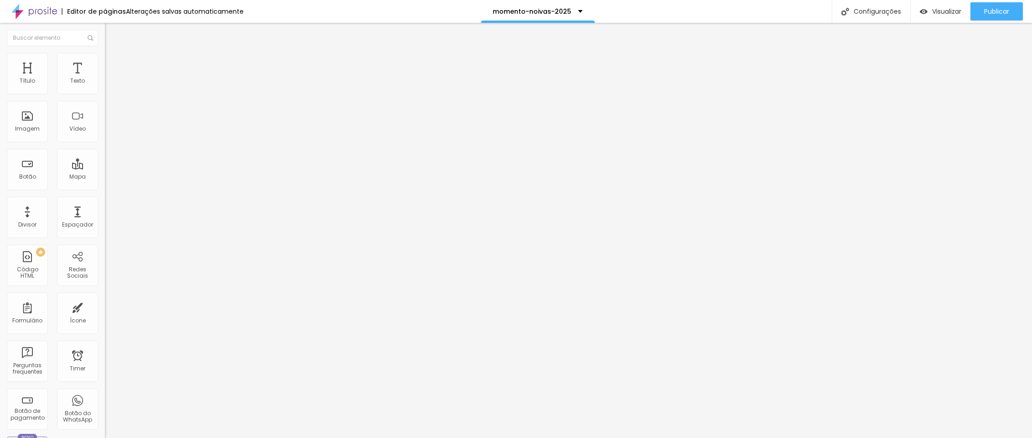
click at [105, 54] on li "Estilo" at bounding box center [157, 57] width 105 height 9
click at [105, 57] on img at bounding box center [109, 57] width 8 height 8
click at [105, 57] on ul "Conteúdo Estilo Avançado" at bounding box center [157, 57] width 105 height 27
click at [105, 58] on img at bounding box center [109, 57] width 8 height 8
click at [105, 53] on li "Estilo" at bounding box center [157, 57] width 105 height 9
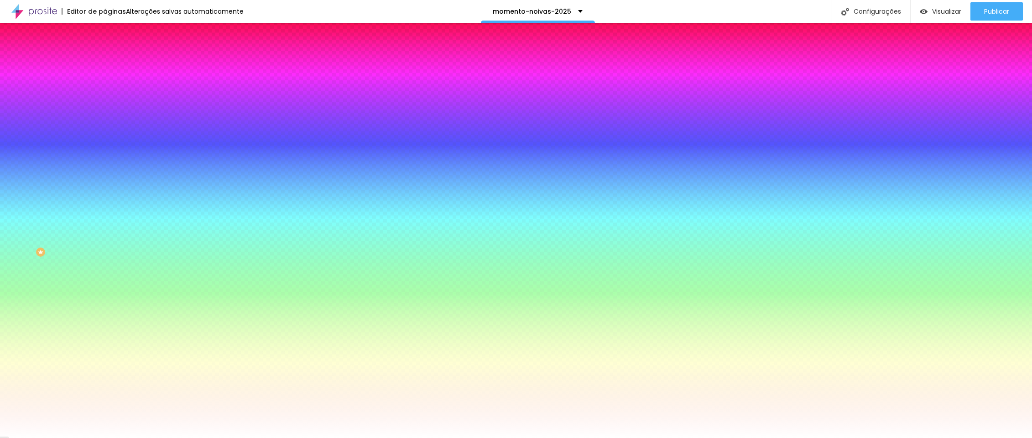
click at [105, 84] on span "Adicionar imagem" at bounding box center [134, 80] width 59 height 8
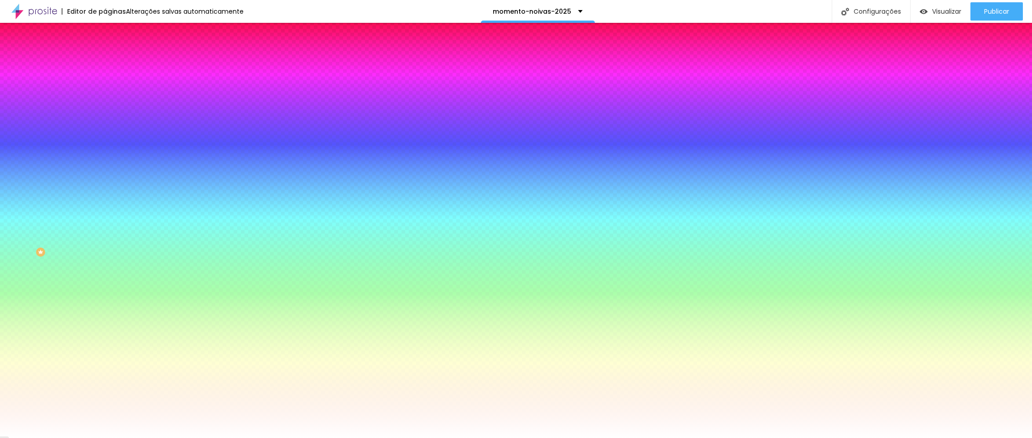
click at [113, 64] on span "Avançado" at bounding box center [128, 68] width 30 height 8
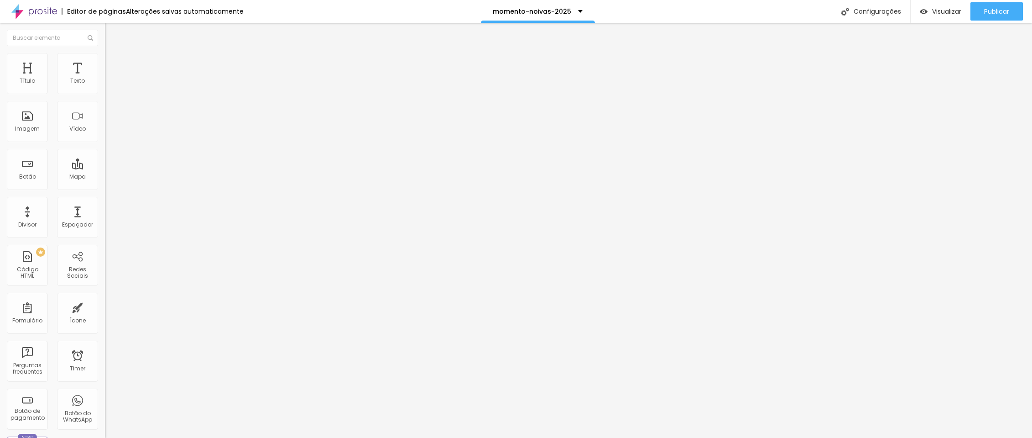
type input "18"
type input "23"
type input "28"
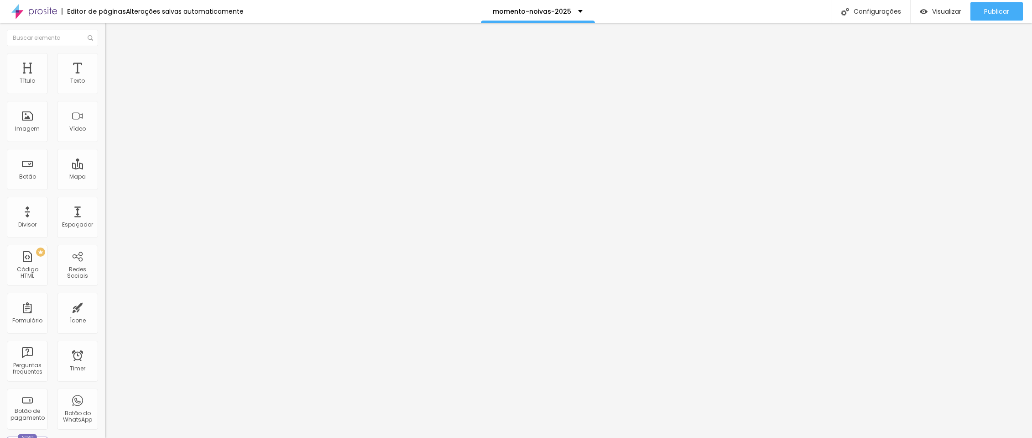
type input "28"
type input "34"
type input "39"
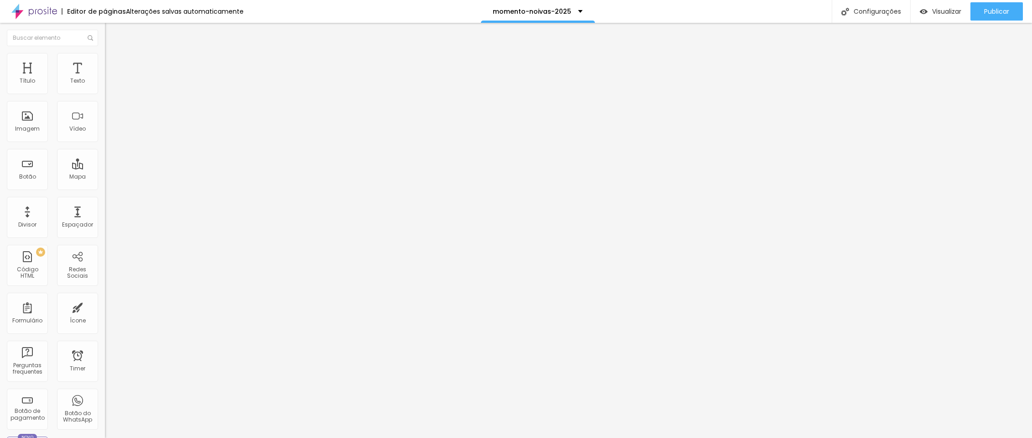
type input "44"
type input "50"
type input "55"
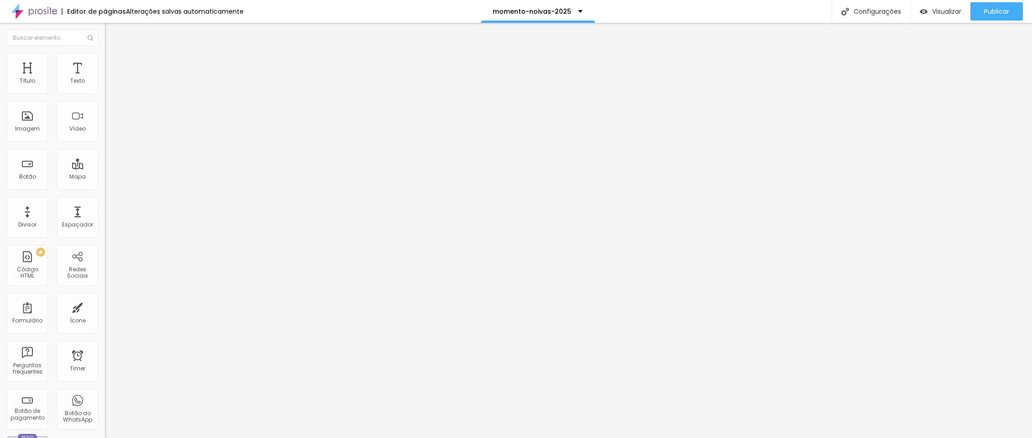
type input "55"
type input "60"
type input "65"
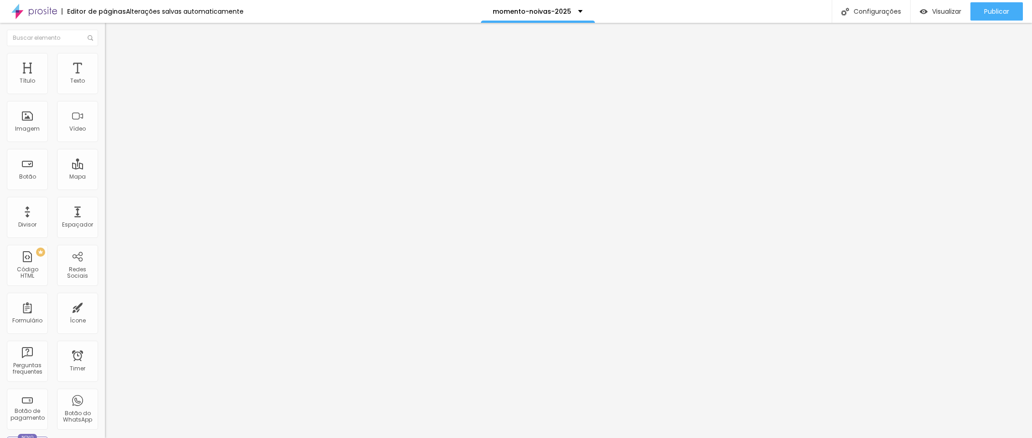
type input "71"
type input "76"
type input "81"
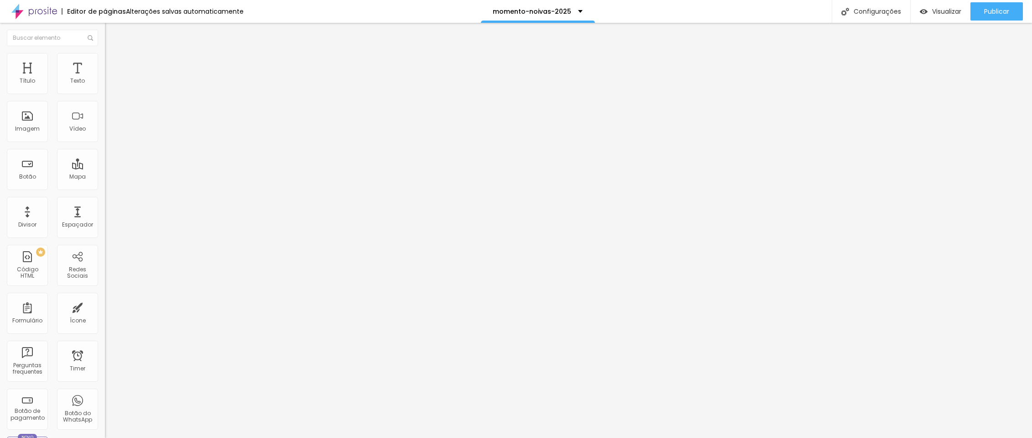
type input "81"
type input "86"
type input "92"
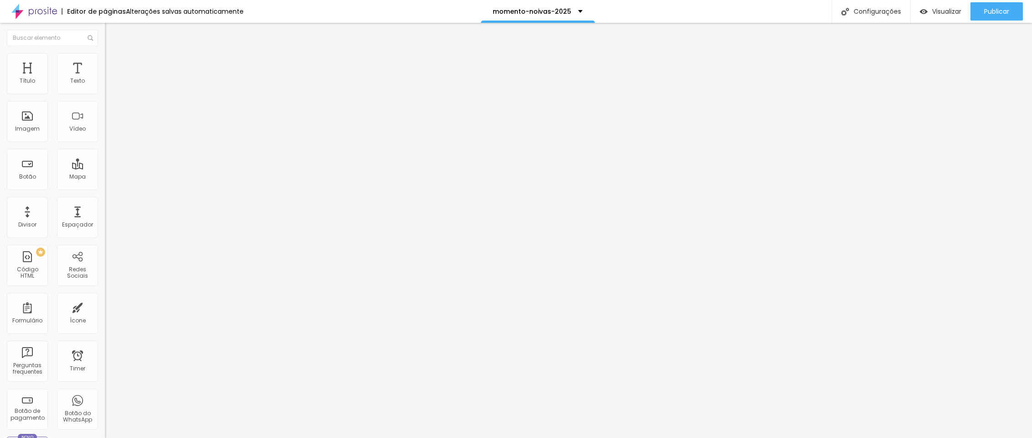
type input "97"
type input "102"
drag, startPoint x: 22, startPoint y: 112, endPoint x: 29, endPoint y: 114, distance: 7.5
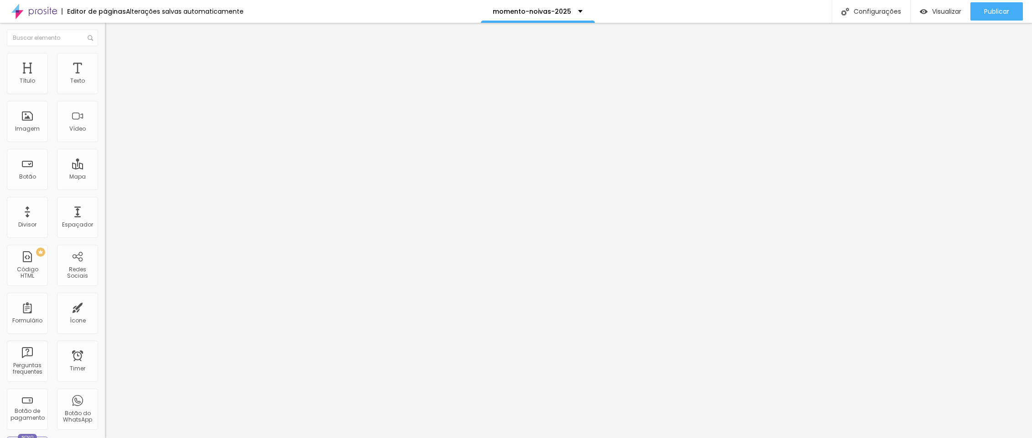
type input "102"
click at [105, 306] on input "range" at bounding box center [134, 309] width 59 height 7
click at [105, 56] on li "Estilo" at bounding box center [157, 57] width 105 height 9
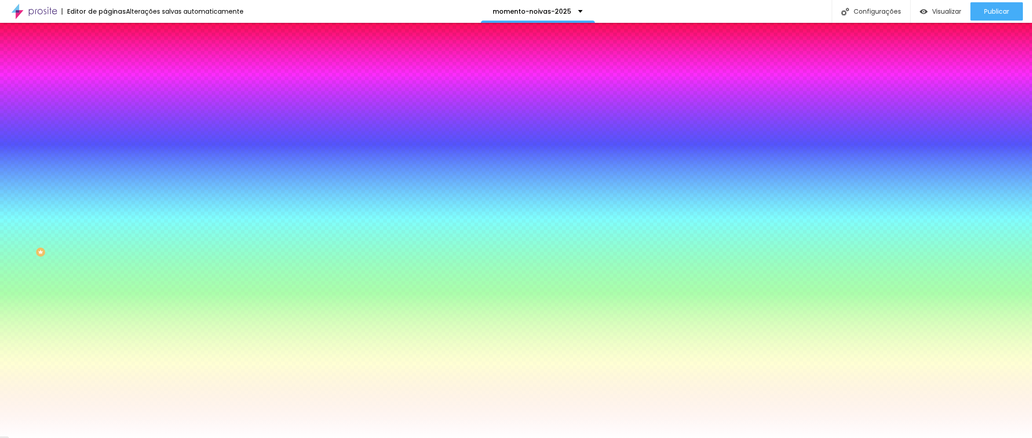
click at [105, 95] on span "Nenhum" at bounding box center [117, 91] width 24 height 8
click at [105, 109] on span "Parallax" at bounding box center [116, 105] width 22 height 8
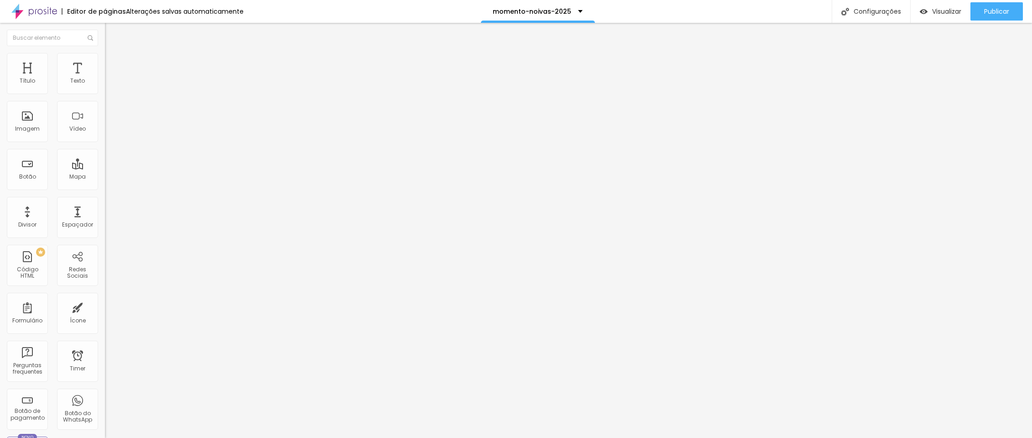
click at [105, 58] on li "Estilo" at bounding box center [157, 57] width 105 height 9
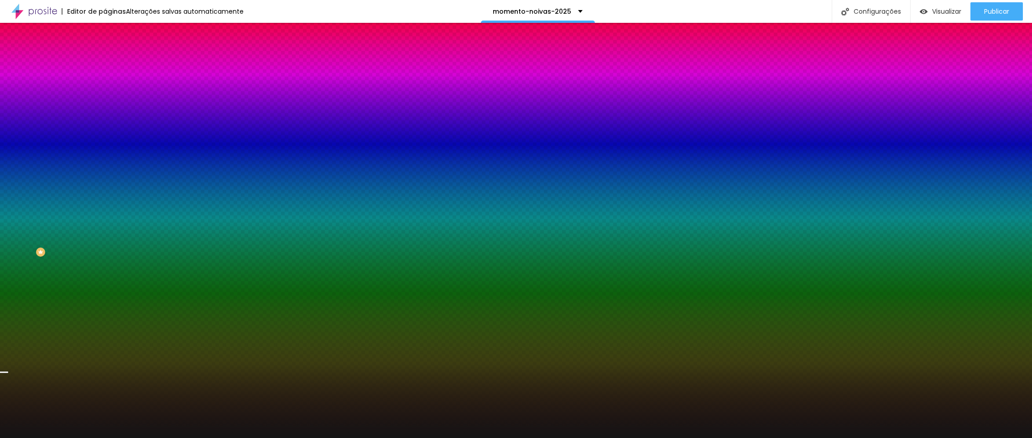
click at [105, 124] on div at bounding box center [157, 124] width 105 height 0
drag, startPoint x: 92, startPoint y: 237, endPoint x: 93, endPoint y: 230, distance: 7.0
click at [93, 230] on div at bounding box center [516, 219] width 1032 height 438
click at [105, 84] on span "Trocar imagem" at bounding box center [130, 80] width 50 height 8
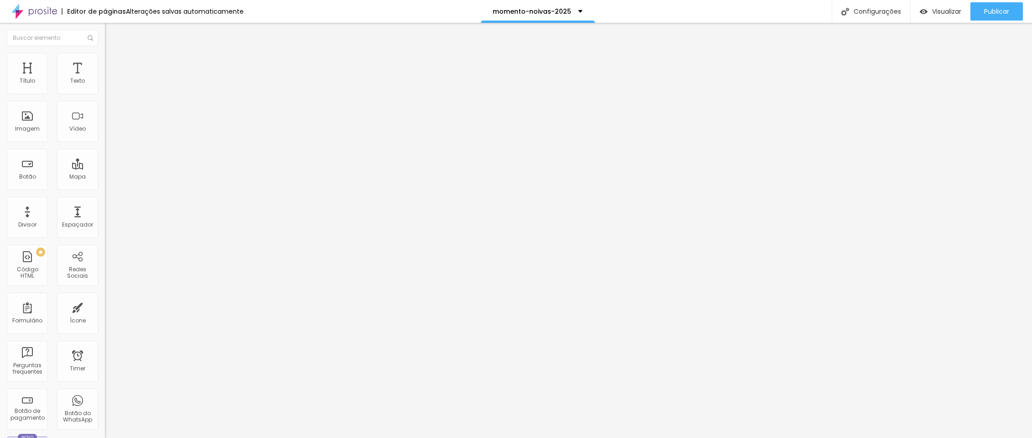
click at [109, 85] on icon "button" at bounding box center [111, 81] width 5 height 5
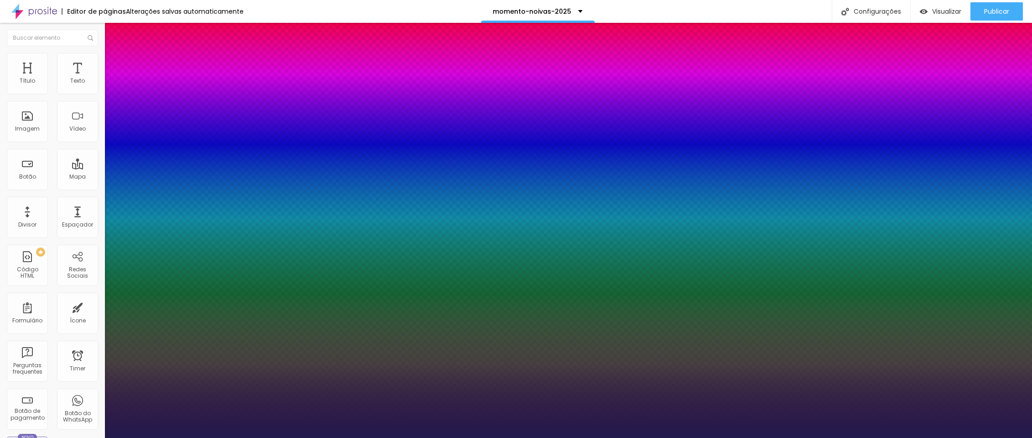
type input "1"
type input "34"
type input "1"
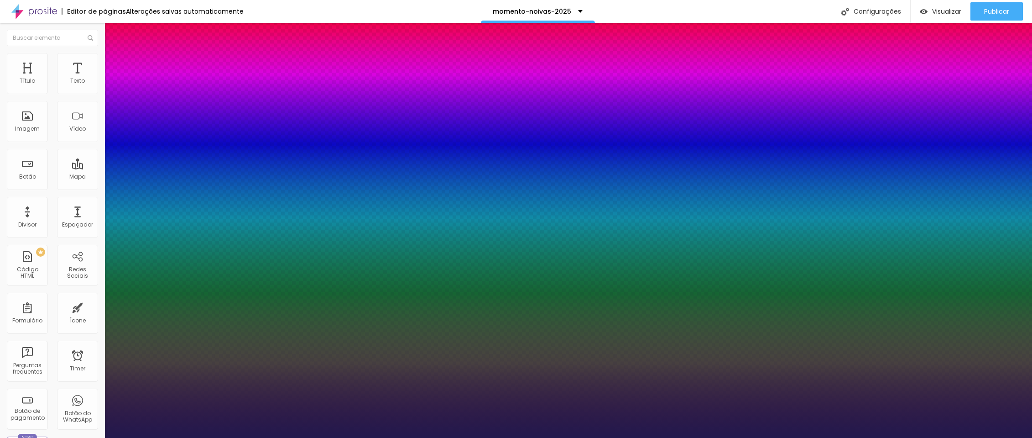
type input "35"
type input "1"
type input "38"
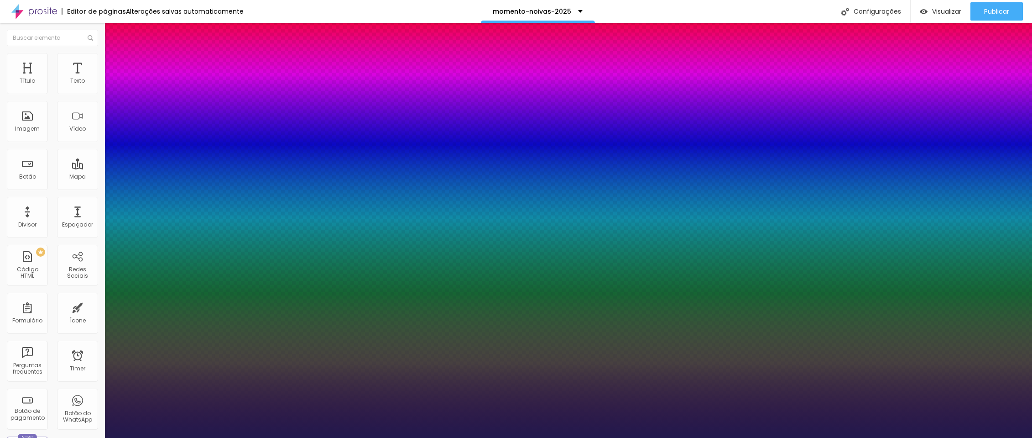
type input "1"
type input "37"
type input "1"
type input "36"
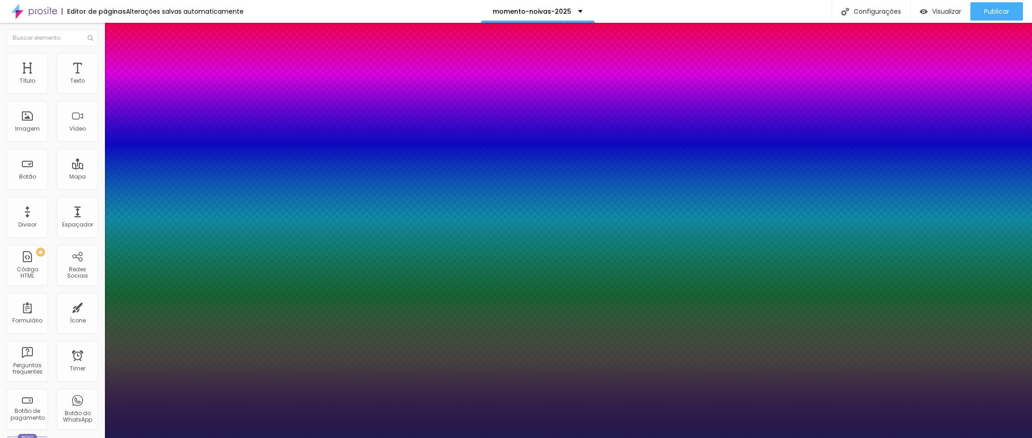
type input "36"
type input "1"
type input "36"
type input "1"
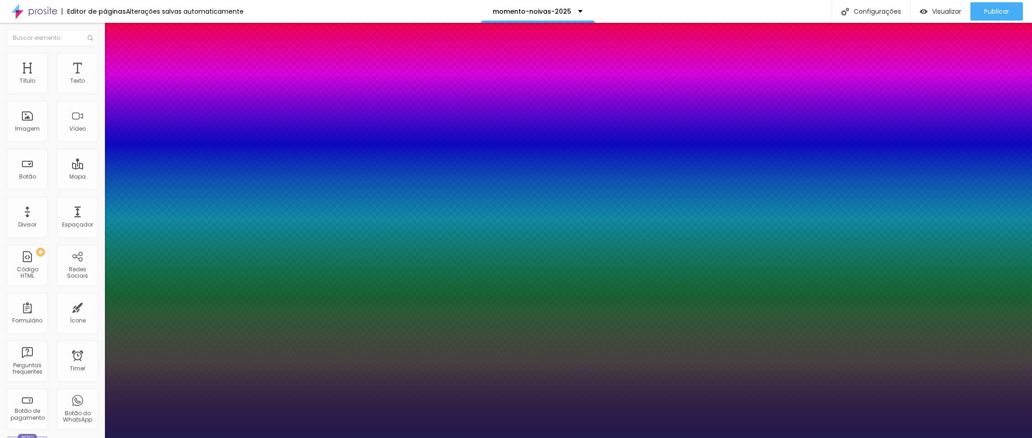
click at [391, 437] on div at bounding box center [516, 438] width 1032 height 0
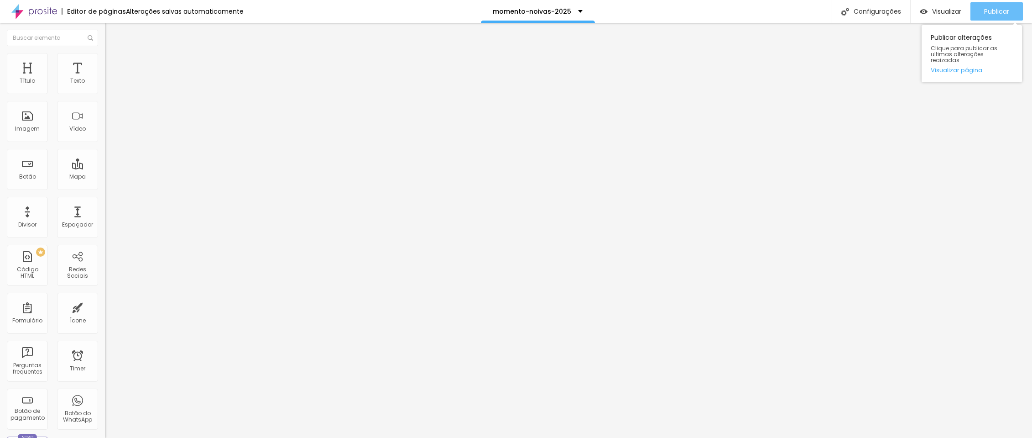
click at [978, 8] on button "Publicar" at bounding box center [997, 11] width 52 height 18
click at [993, 12] on span "Publicar" at bounding box center [996, 11] width 25 height 7
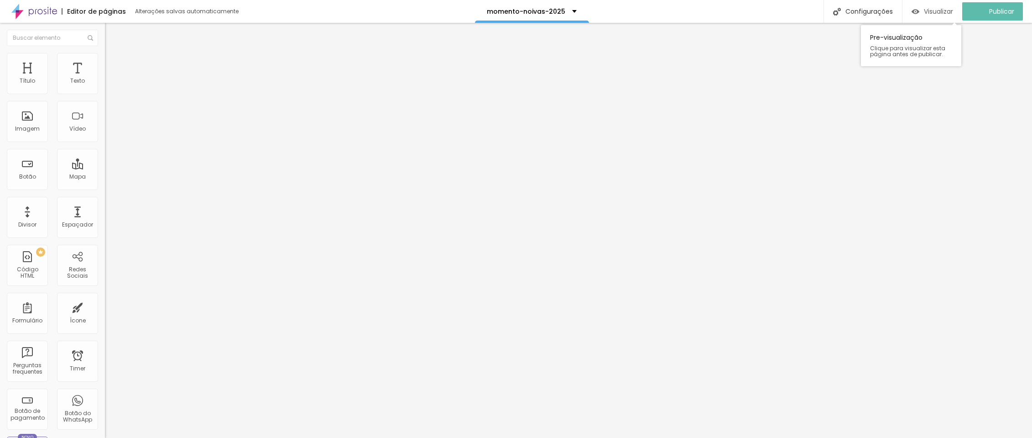
click at [935, 12] on span "Visualizar" at bounding box center [938, 11] width 29 height 7
click at [105, 55] on ul "Conteúdo Estilo Avançado" at bounding box center [157, 57] width 105 height 27
click at [113, 62] on span "Estilo" at bounding box center [120, 59] width 14 height 8
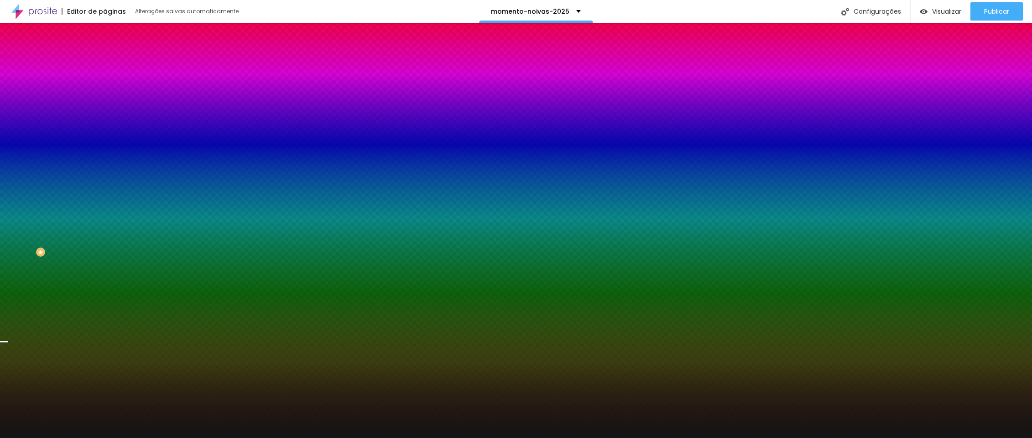
click at [105, 124] on div at bounding box center [157, 124] width 105 height 0
drag, startPoint x: 96, startPoint y: 232, endPoint x: 89, endPoint y: 159, distance: 73.3
click at [105, 133] on div "Cor de fundo Voltar ao padrão #141414" at bounding box center [157, 120] width 105 height 25
click at [105, 124] on div at bounding box center [157, 124] width 105 height 0
click at [93, 185] on div at bounding box center [516, 219] width 1032 height 438
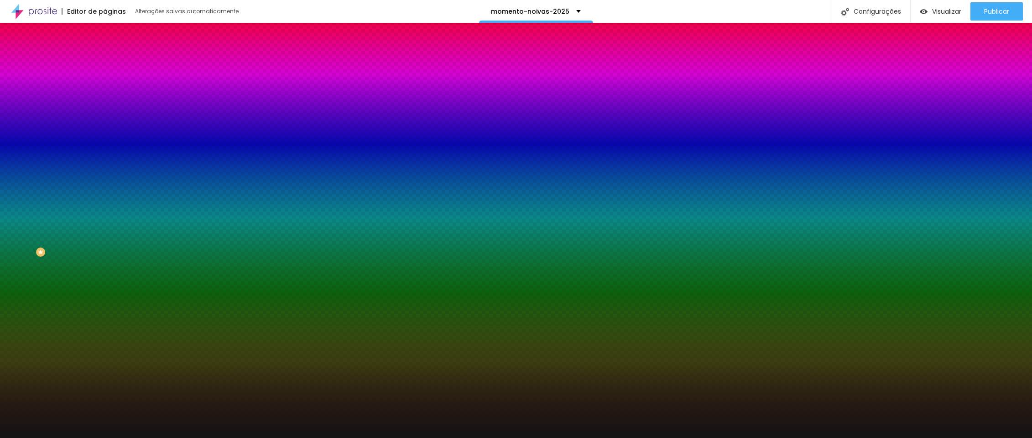
drag, startPoint x: 93, startPoint y: 182, endPoint x: 91, endPoint y: 173, distance: 8.4
click at [105, 133] on div "Cor de fundo Voltar ao padrão #141414" at bounding box center [157, 120] width 105 height 25
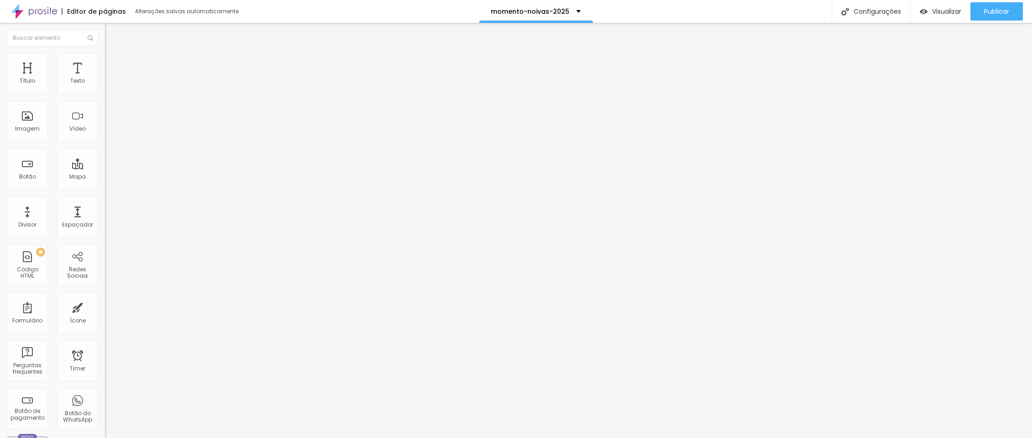
click at [105, 59] on li "Estilo" at bounding box center [157, 57] width 105 height 9
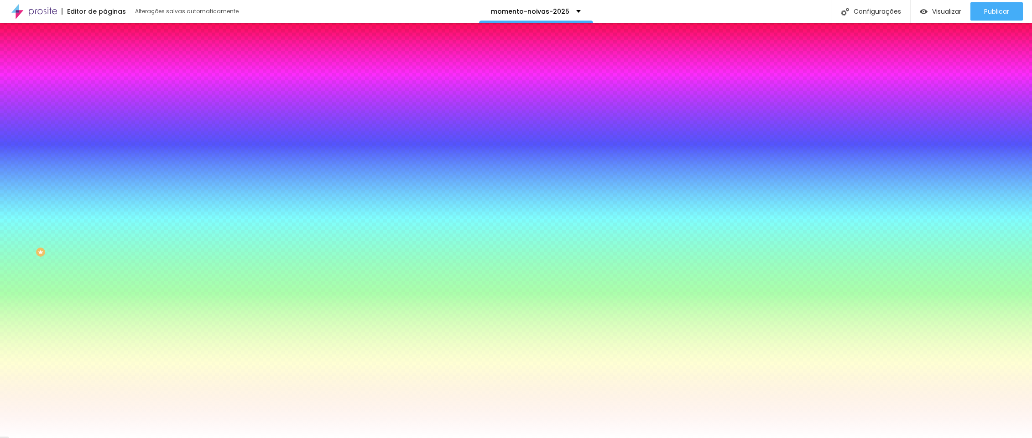
click at [105, 84] on span "Trocar imagem" at bounding box center [130, 80] width 50 height 8
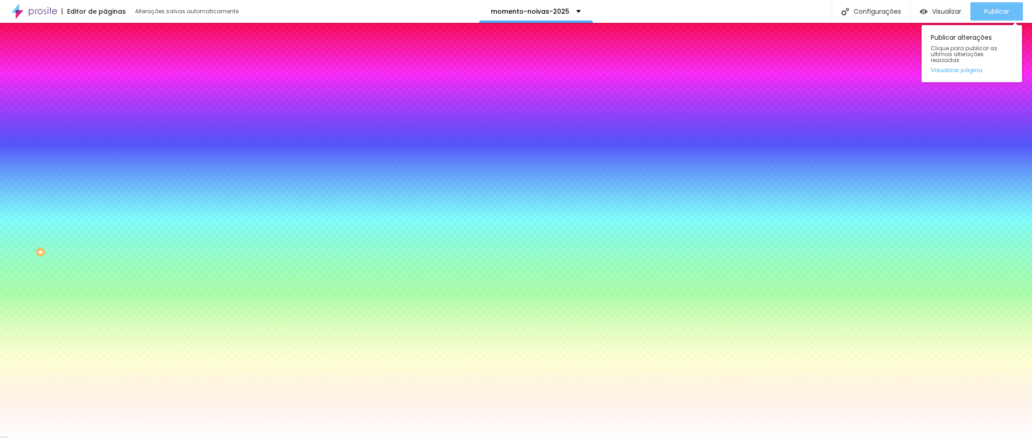
drag, startPoint x: 994, startPoint y: 7, endPoint x: 984, endPoint y: 7, distance: 9.6
click at [994, 8] on span "Publicar" at bounding box center [996, 11] width 25 height 7
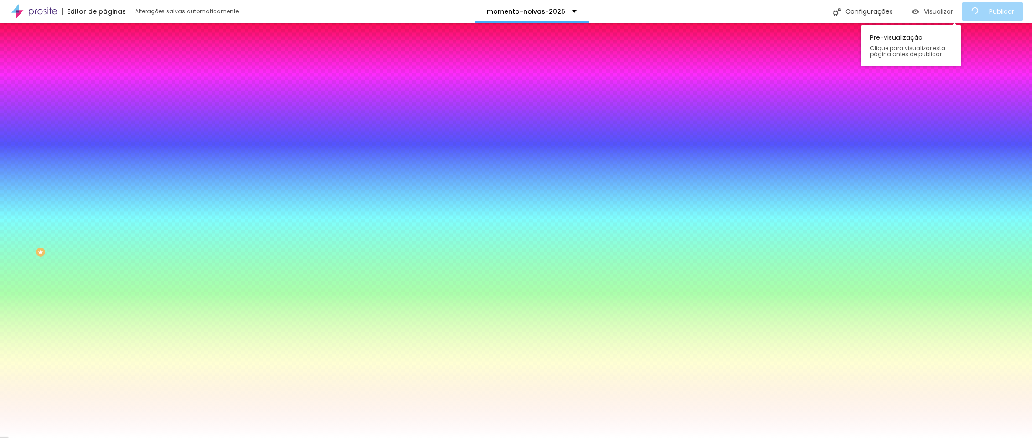
click at [949, 9] on span "Visualizar" at bounding box center [938, 11] width 29 height 7
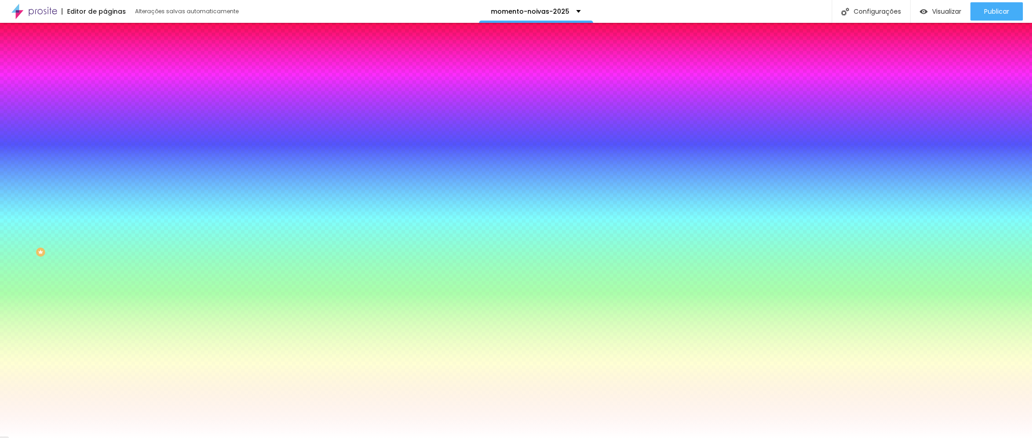
click at [105, 62] on li "Avançado" at bounding box center [157, 66] width 105 height 9
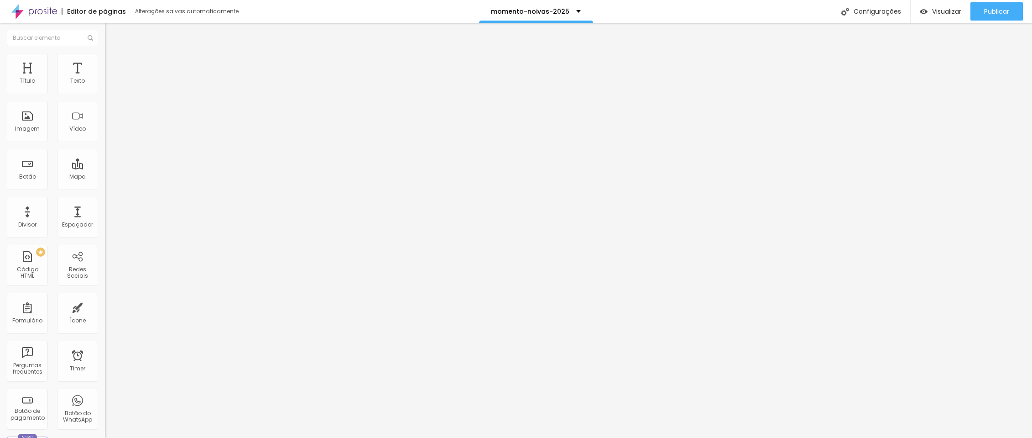
type input "87"
type input "92"
type input "102"
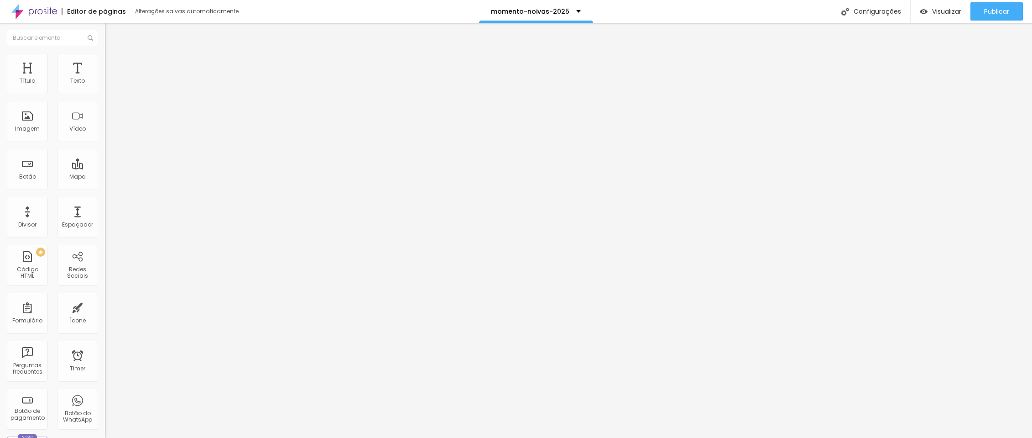
type input "102"
type input "108"
type input "113"
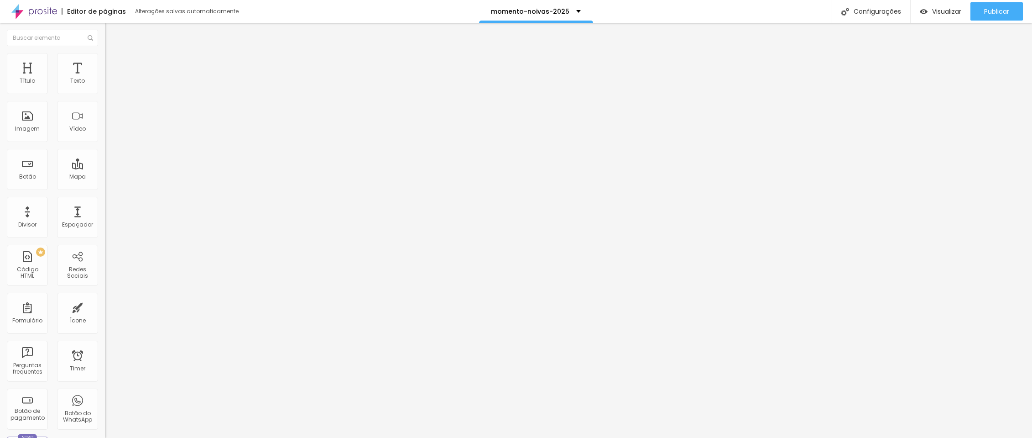
type input "118"
type input "123"
type input "129"
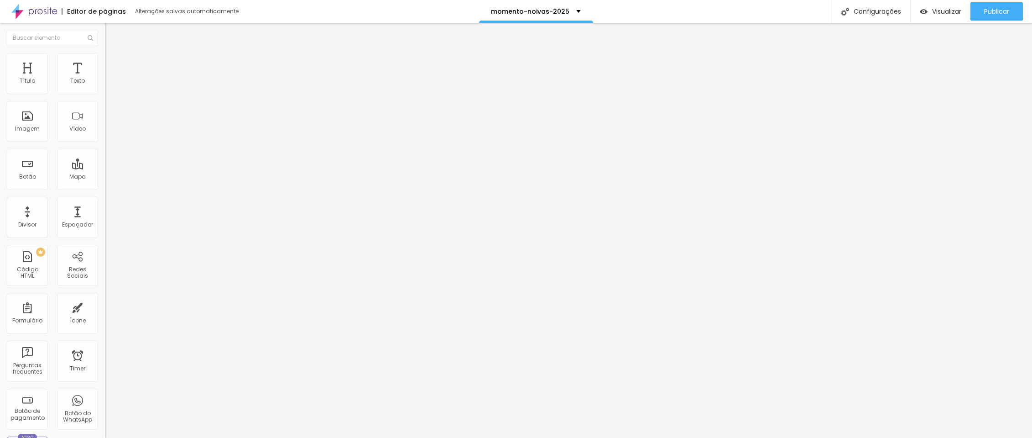
type input "129"
type input "134"
type input "144"
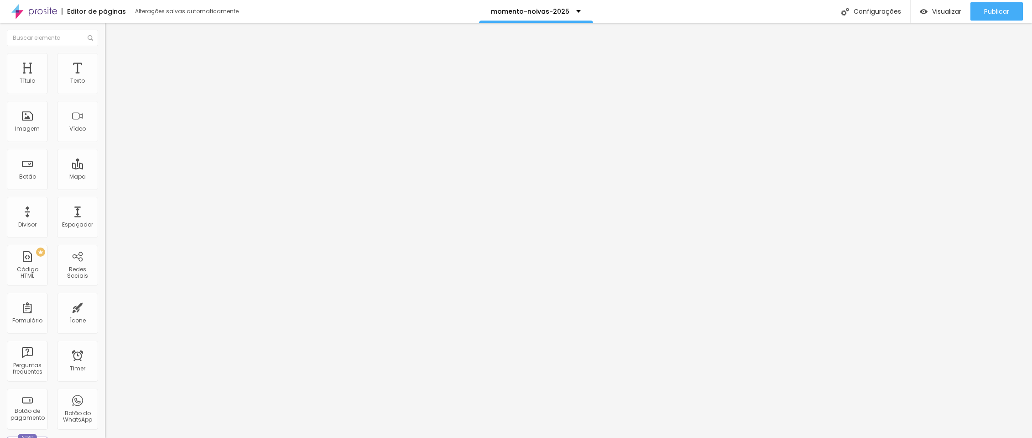
type input "150"
type input "155"
type input "160"
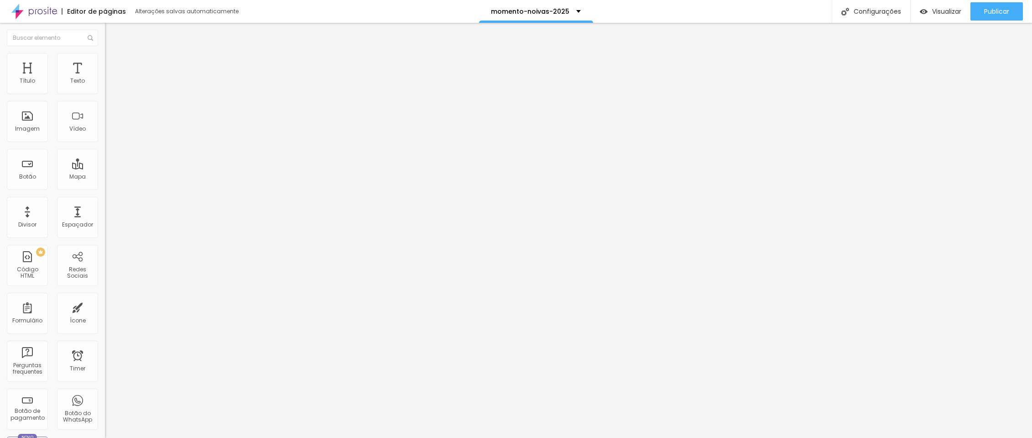
type input "160"
type input "165"
type input "171"
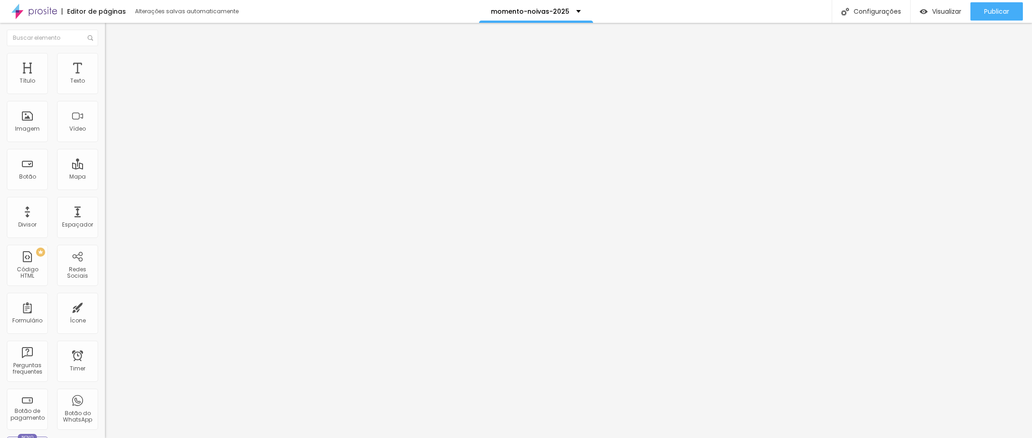
type input "176"
type input "181"
type input "187"
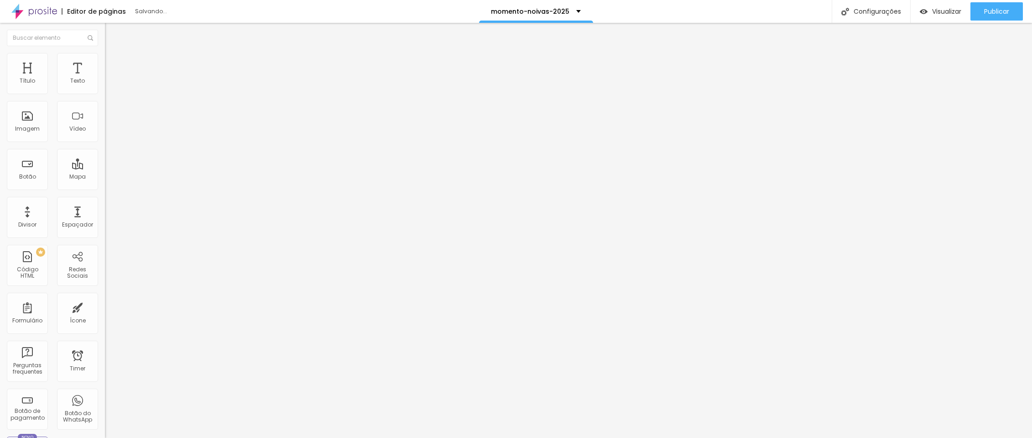
type input "187"
type input "192"
type input "197"
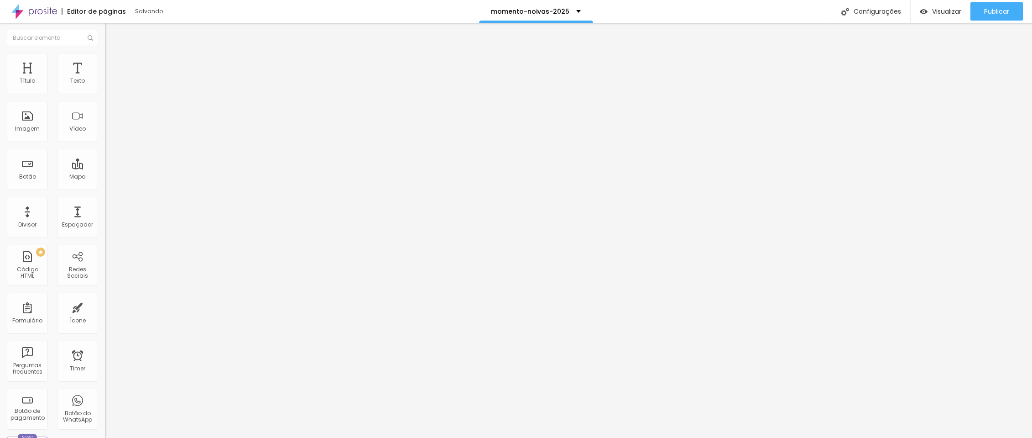
type input "202"
type input "208"
type input "213"
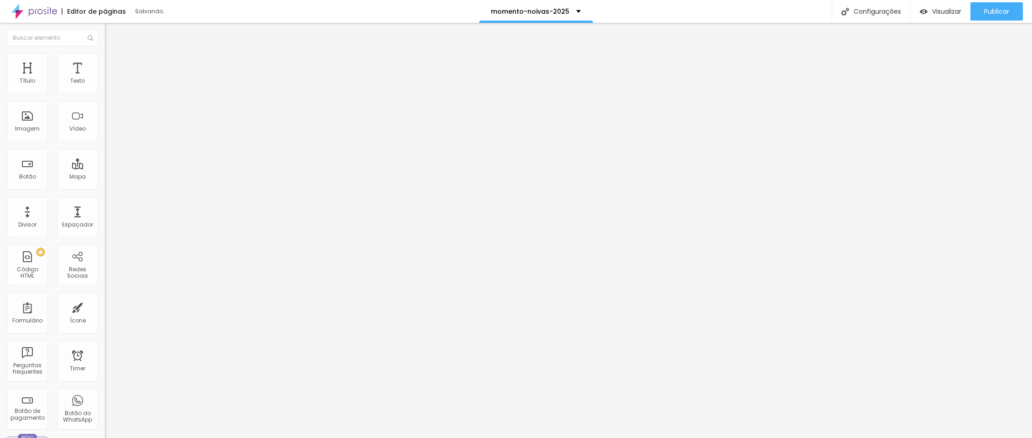
type input "213"
type input "218"
type input "223"
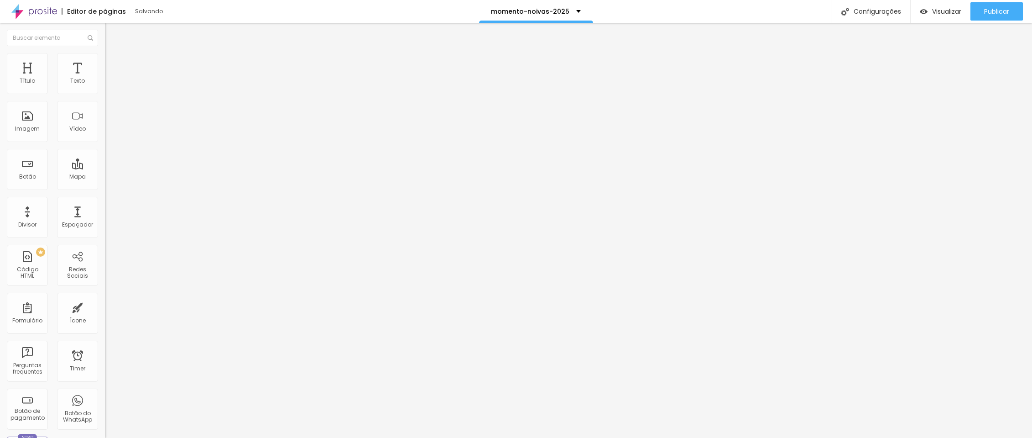
type input "229"
type input "223"
type input "218"
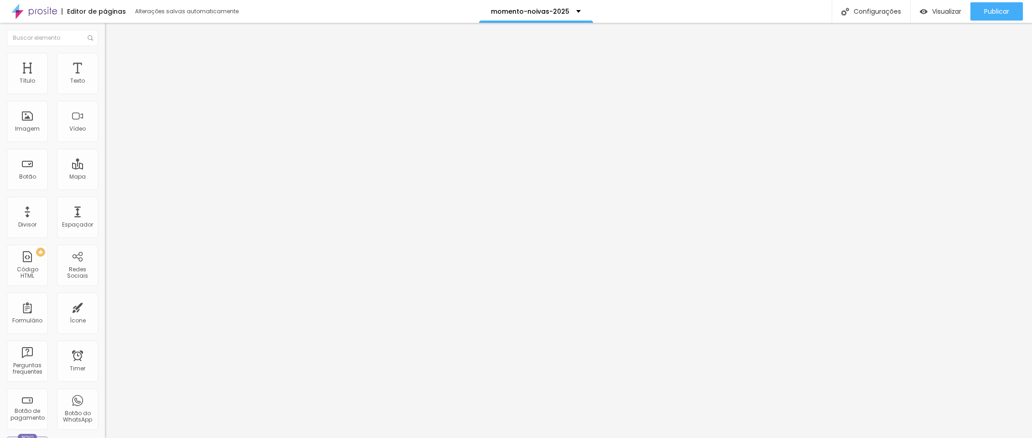
type input "218"
drag, startPoint x: 28, startPoint y: 110, endPoint x: 39, endPoint y: 112, distance: 11.6
type input "218"
click at [105, 306] on input "range" at bounding box center [134, 309] width 59 height 7
click at [105, 60] on li "Estilo" at bounding box center [157, 57] width 105 height 9
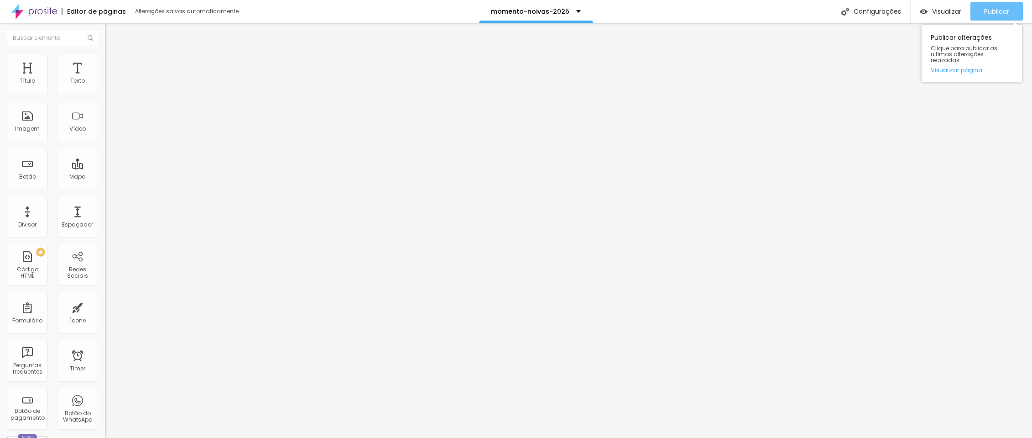
click at [989, 6] on div "Publicar" at bounding box center [996, 11] width 25 height 18
click at [950, 10] on span "Visualizar" at bounding box center [938, 11] width 29 height 7
click at [997, 3] on div "Publicar" at bounding box center [996, 11] width 25 height 18
click at [940, 9] on span "Visualizar" at bounding box center [938, 11] width 29 height 7
